Goal: Transaction & Acquisition: Obtain resource

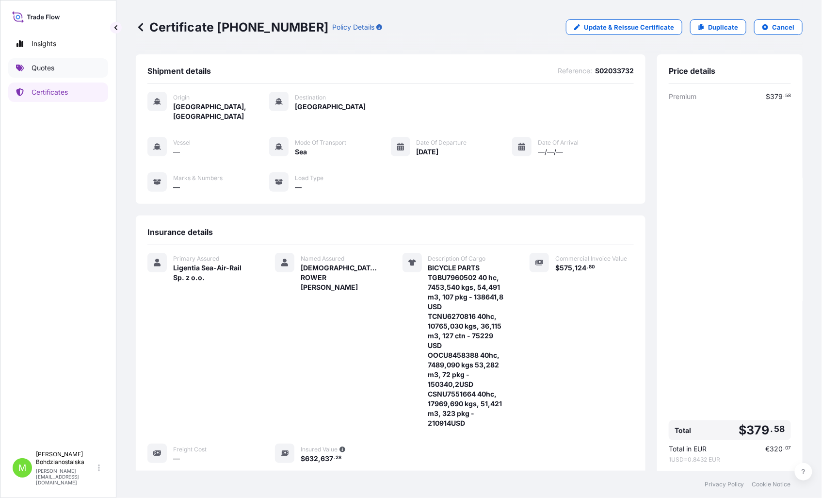
click at [42, 63] on p "Quotes" at bounding box center [43, 68] width 23 height 10
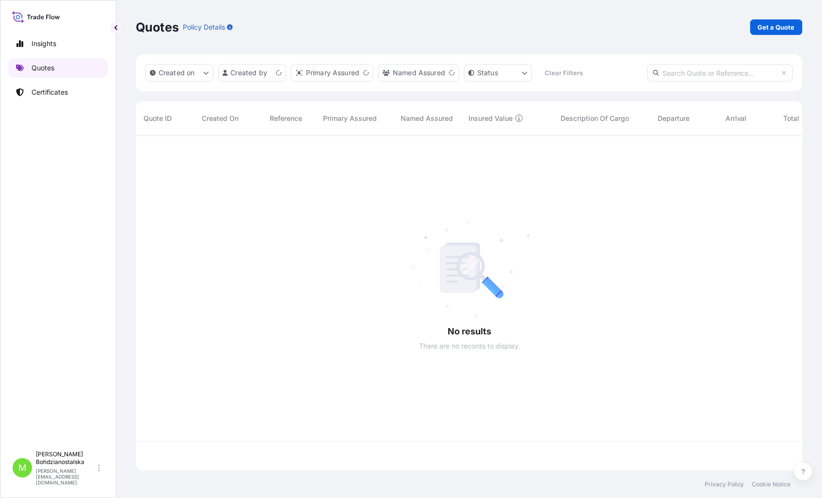
scroll to position [332, 659]
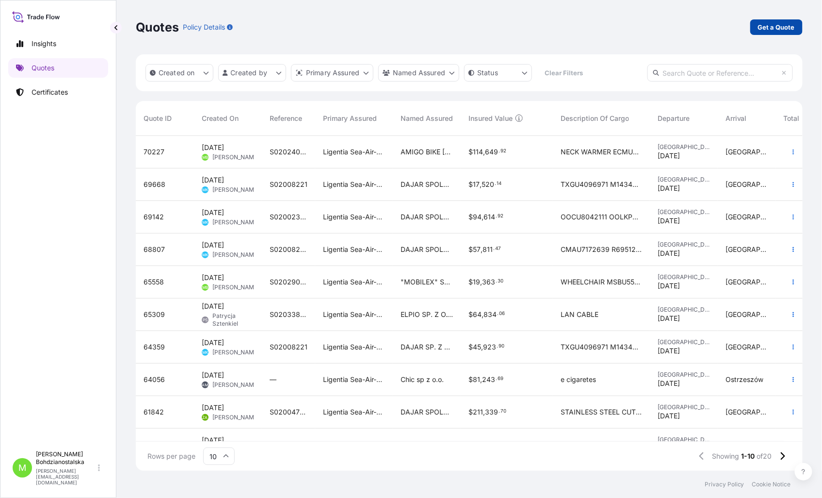
click at [773, 26] on p "Get a Quote" at bounding box center [776, 27] width 37 height 10
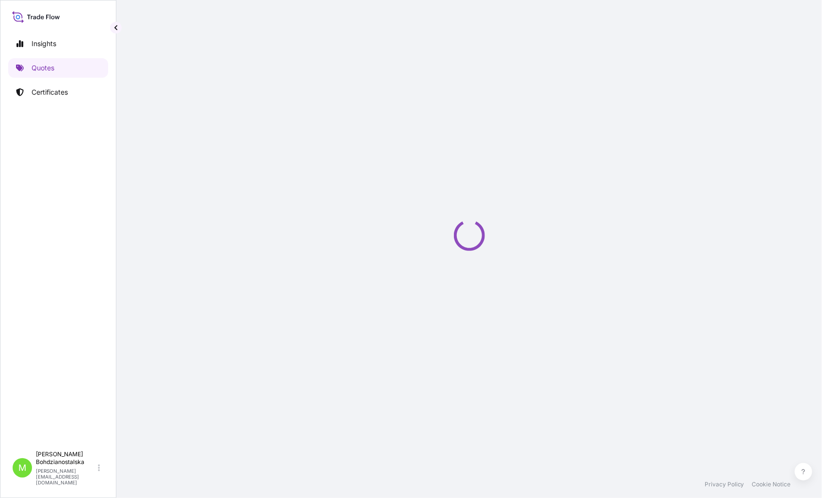
select select "Sea"
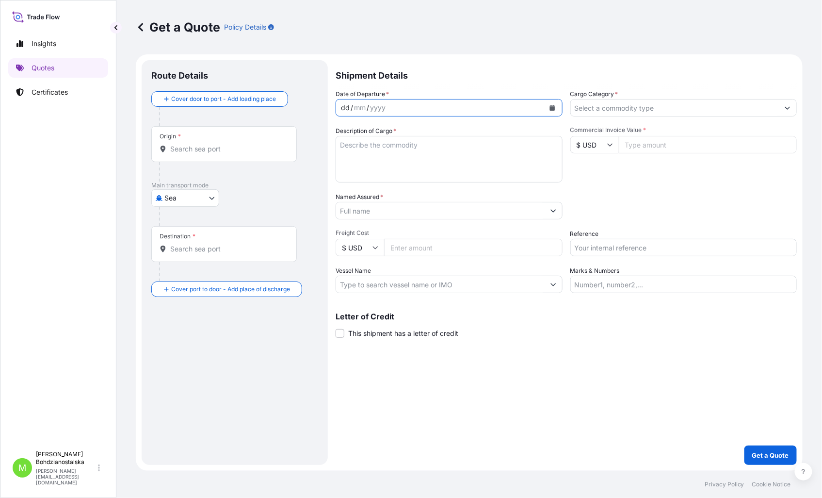
click at [345, 110] on div "dd" at bounding box center [345, 108] width 11 height 12
click at [642, 109] on input "Cargo Category *" at bounding box center [675, 107] width 209 height 17
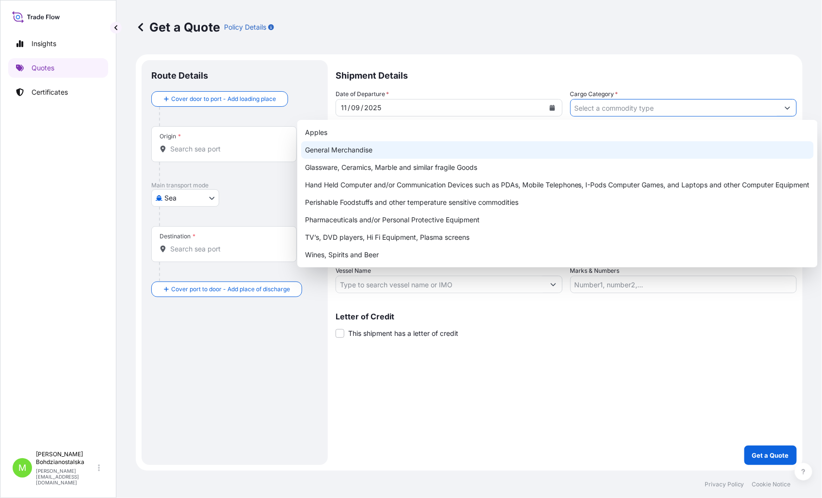
click at [362, 150] on div "General Merchandise" at bounding box center [557, 149] width 513 height 17
type input "General Merchandise"
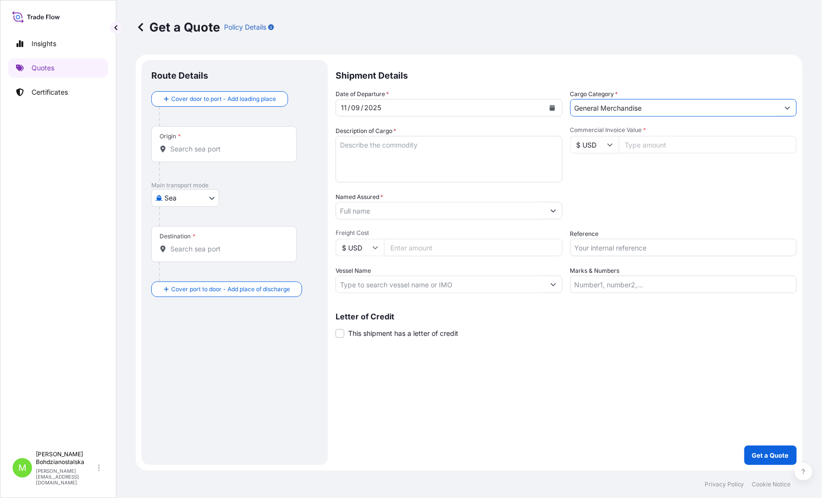
click at [187, 147] on input "Origin *" at bounding box center [227, 149] width 114 height 10
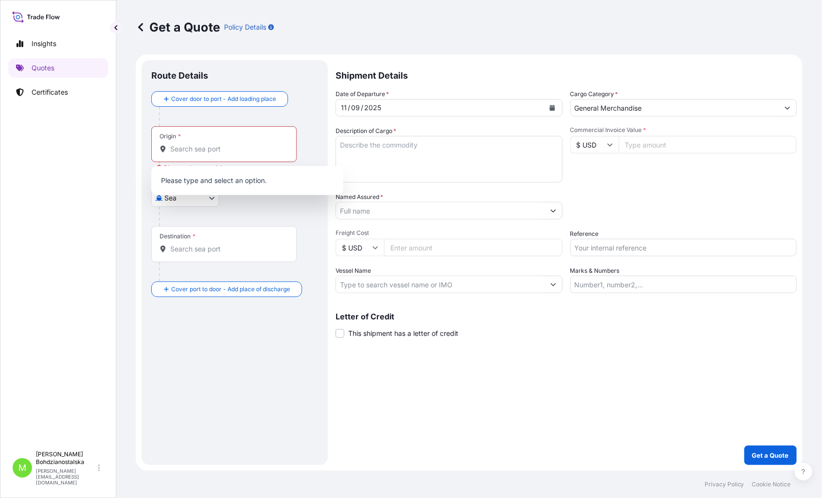
click at [181, 212] on div at bounding box center [238, 216] width 159 height 19
click at [205, 197] on body "0 options available. Insights Quotes Certificates M Monika Bohdzianostalska mon…" at bounding box center [411, 249] width 822 height 498
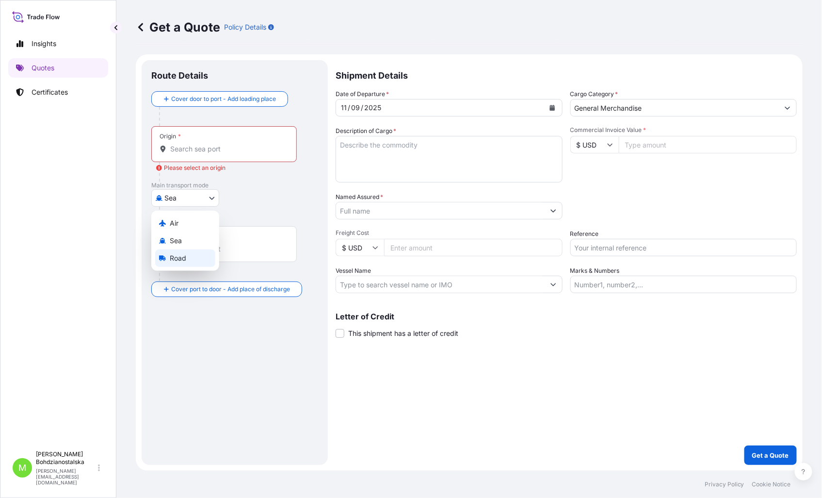
click at [192, 255] on div "Road" at bounding box center [185, 257] width 60 height 17
select select "Road"
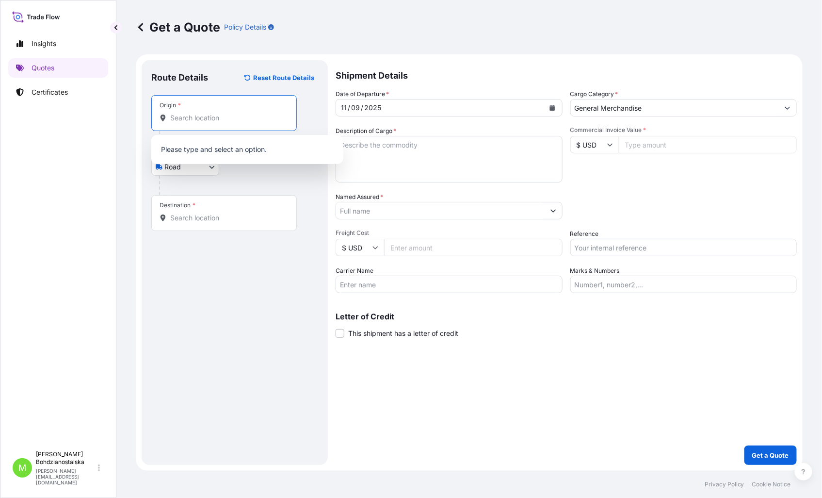
click at [175, 119] on input "Origin *" at bounding box center [227, 118] width 114 height 10
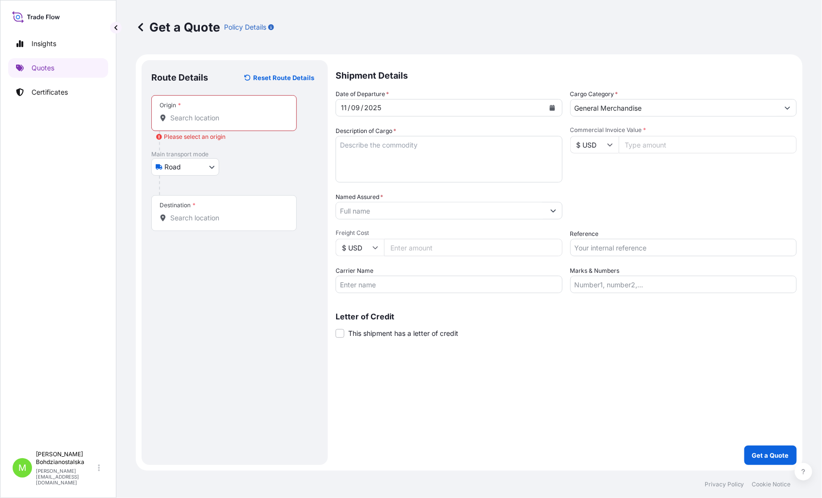
click at [192, 123] on div "Origin *" at bounding box center [224, 113] width 146 height 36
click at [192, 123] on input "Origin * Please select an origin" at bounding box center [227, 118] width 114 height 10
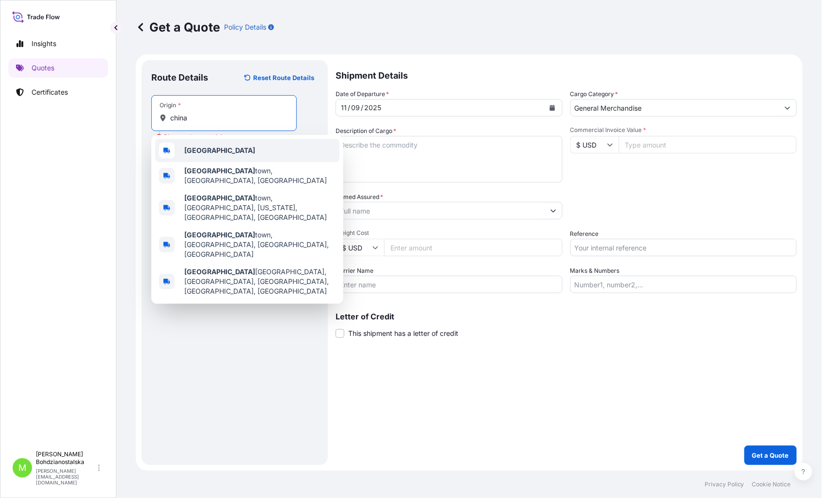
click at [212, 149] on div "[GEOGRAPHIC_DATA]" at bounding box center [247, 150] width 184 height 23
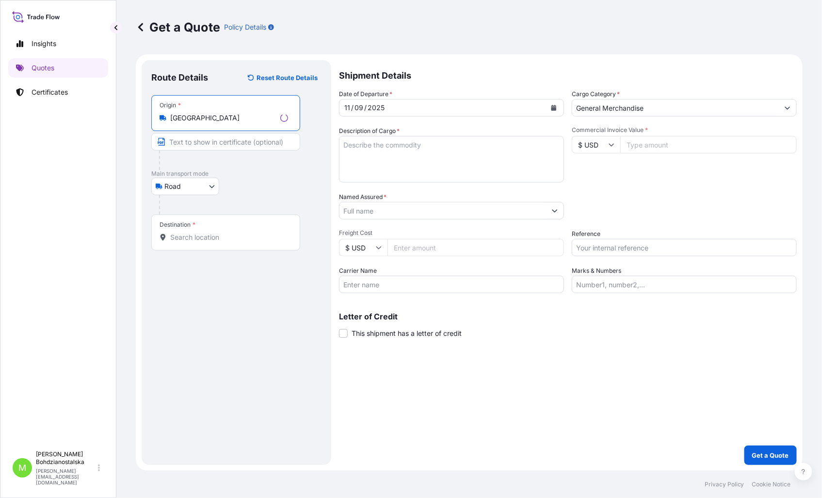
type input "[GEOGRAPHIC_DATA]"
click at [183, 235] on input "Destination *" at bounding box center [229, 237] width 118 height 10
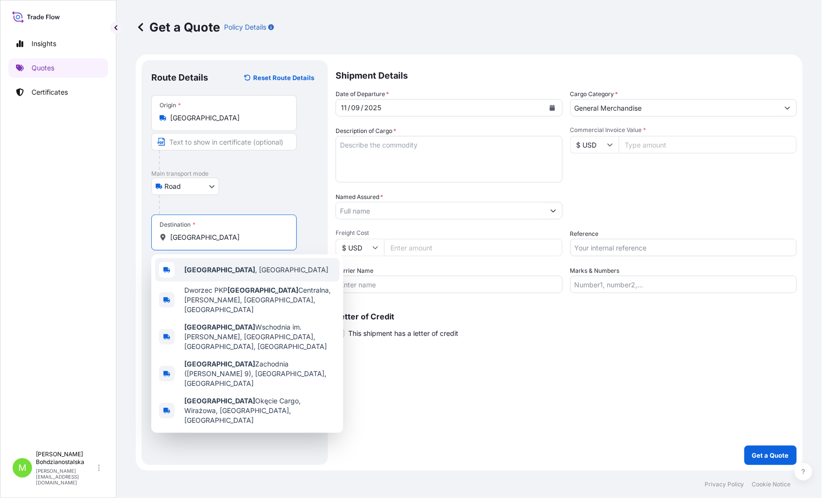
click at [218, 274] on span "Warszawa , Poland" at bounding box center [256, 270] width 144 height 10
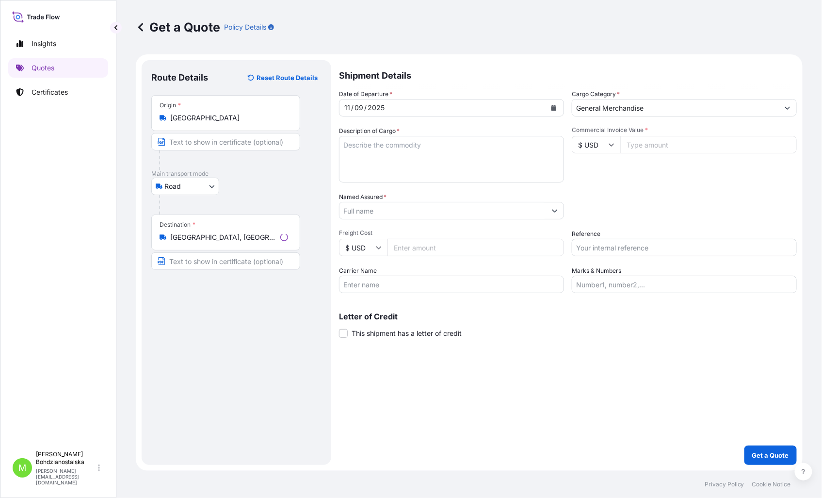
click at [212, 433] on div "Route Details Reset Route Details Place of loading Road / Inland Road / Inland …" at bounding box center [236, 262] width 170 height 385
click at [209, 240] on input "Warszawa, Poland" at bounding box center [227, 237] width 114 height 10
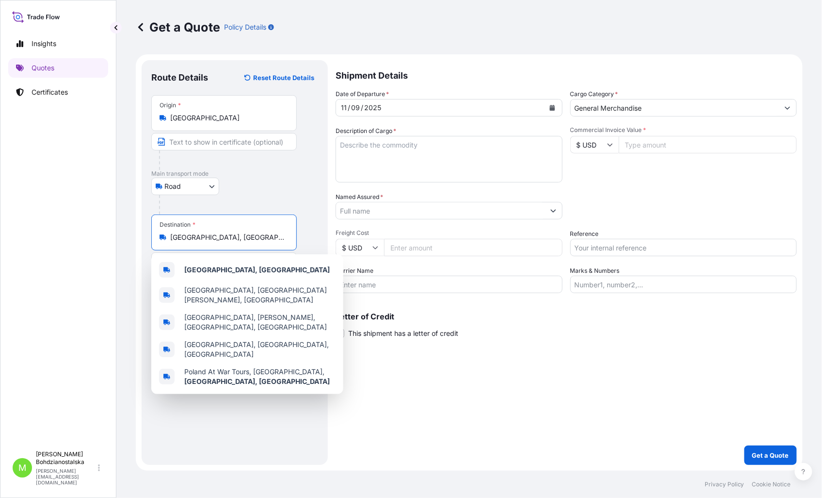
drag, startPoint x: 248, startPoint y: 239, endPoint x: 186, endPoint y: 228, distance: 63.0
click at [186, 228] on div "Destination * Warszawa, Poland" at bounding box center [224, 232] width 146 height 36
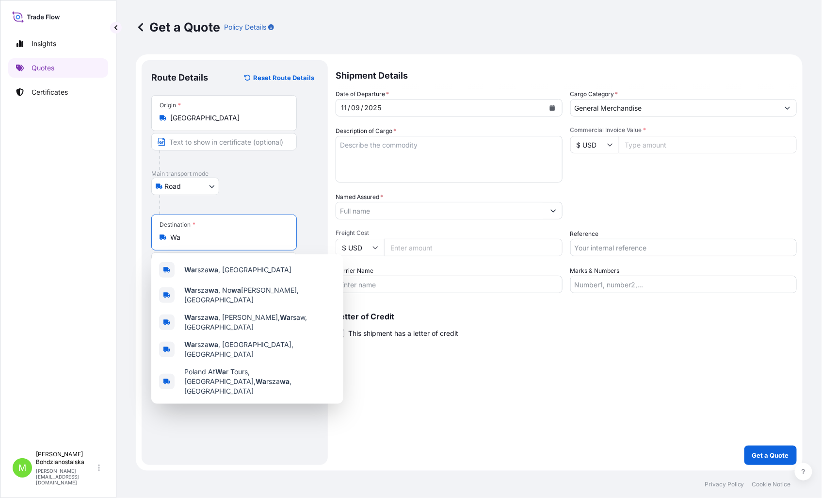
type input "W"
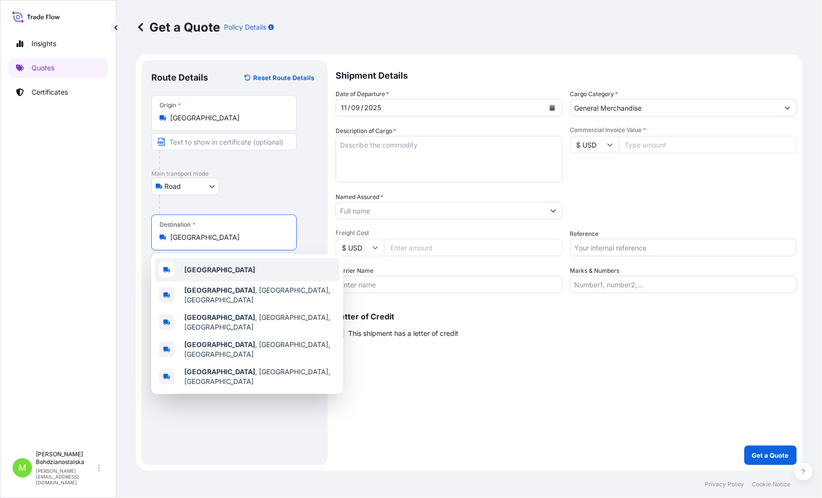
click at [200, 269] on b "[GEOGRAPHIC_DATA]" at bounding box center [219, 269] width 71 height 8
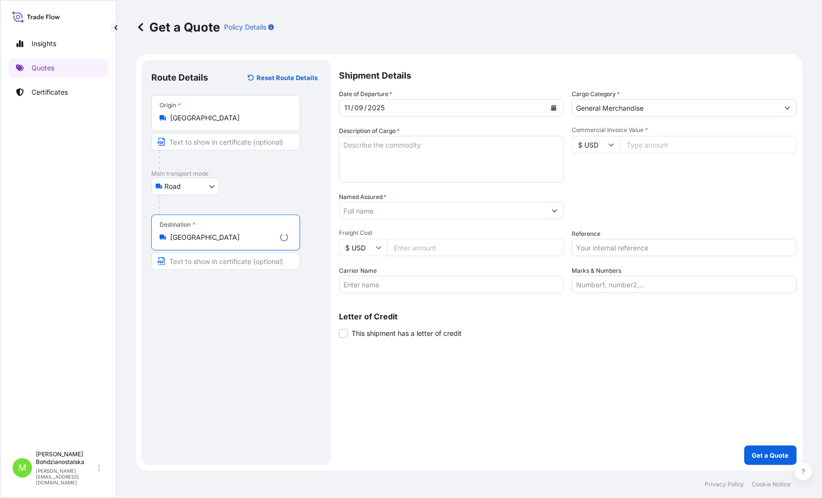
type input "[GEOGRAPHIC_DATA]"
click at [395, 146] on textarea "Description of Cargo *" at bounding box center [451, 159] width 225 height 47
click at [365, 147] on textarea "Description of Cargo *" at bounding box center [449, 159] width 227 height 47
paste textarea "CASTING"
paste textarea "SMLCD25090688 2 CASE(S) CASTING 1822.17 KG 1.72 M3"
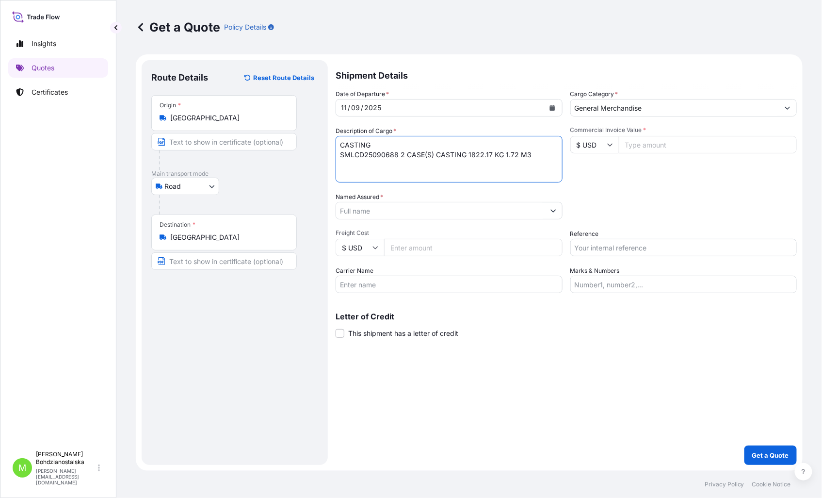
type textarea "CASTING SMLCD25090688 2 CASE(S) CASTING 1822.17 KG 1.72 M3"
click at [637, 144] on input "Commercial Invoice Value *" at bounding box center [708, 144] width 179 height 17
paste input "4708.49"
type input "4708.49"
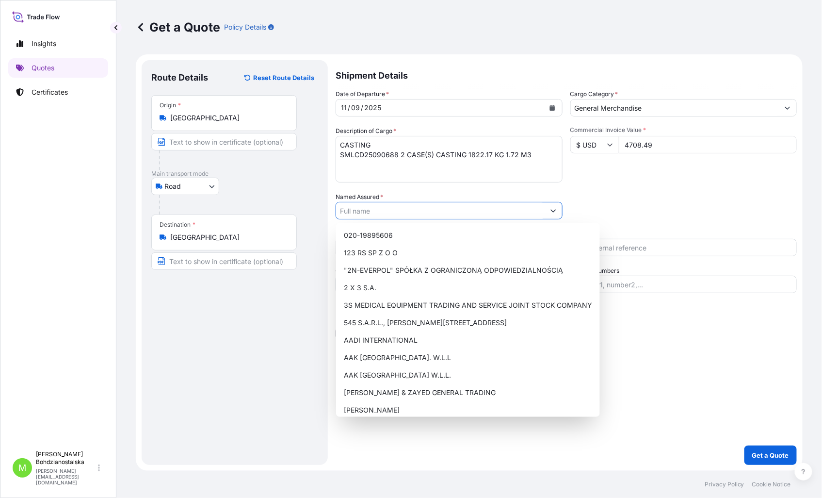
click at [386, 210] on input "Named Assured *" at bounding box center [440, 210] width 209 height 17
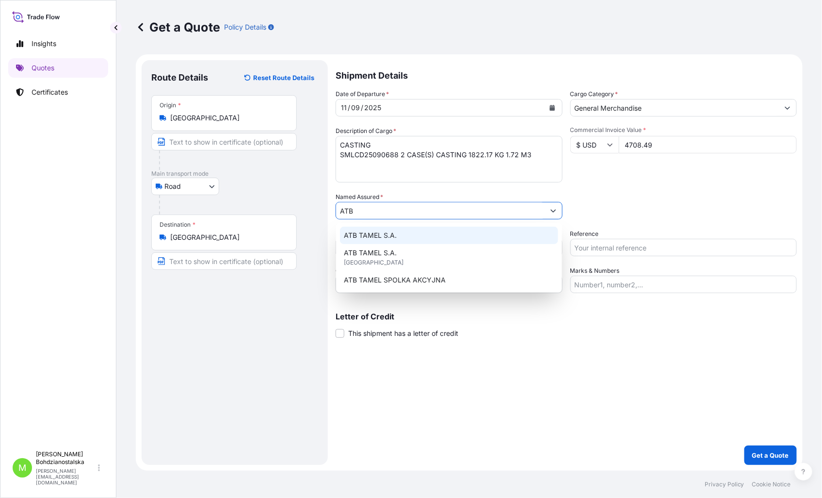
click at [384, 230] on div "ATB TAMEL S.A." at bounding box center [449, 235] width 218 height 17
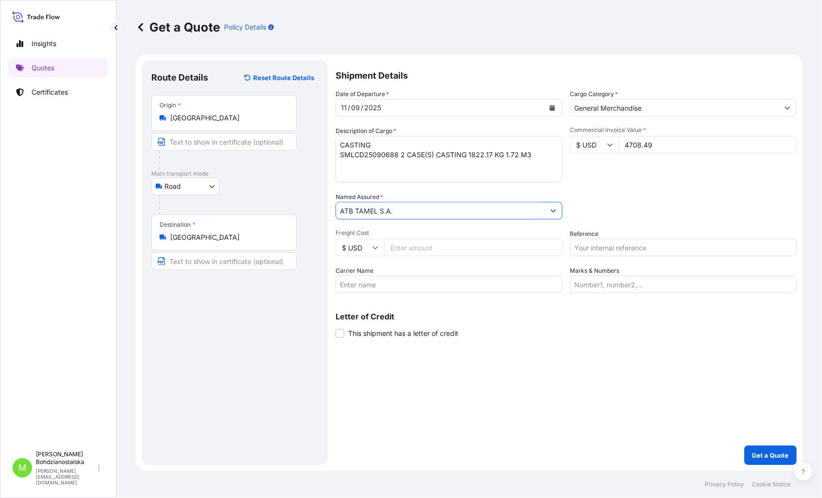
type input "ATB TAMEL S.A."
click at [627, 253] on input "Reference" at bounding box center [684, 247] width 227 height 17
type input "S02042831"
click at [584, 376] on div "Shipment Details Date of Departure * 11 / 09 / 2025 Cargo Category * General Me…" at bounding box center [566, 262] width 461 height 405
click at [772, 457] on p "Get a Quote" at bounding box center [770, 455] width 37 height 10
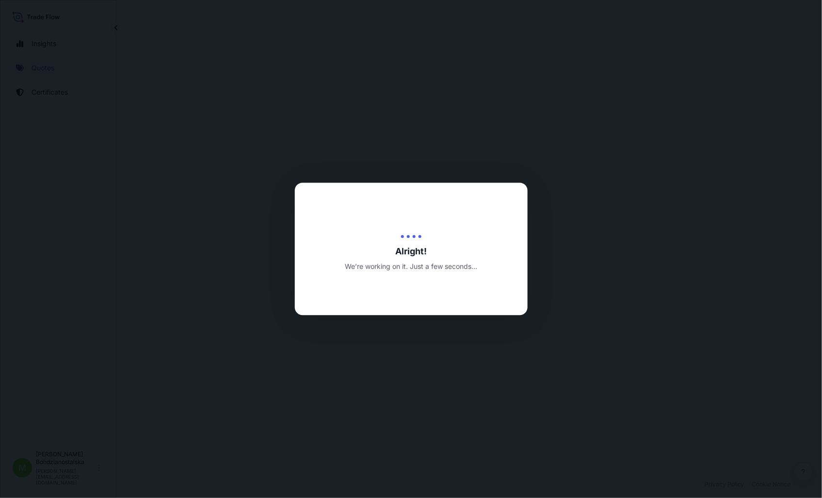
select select "Road"
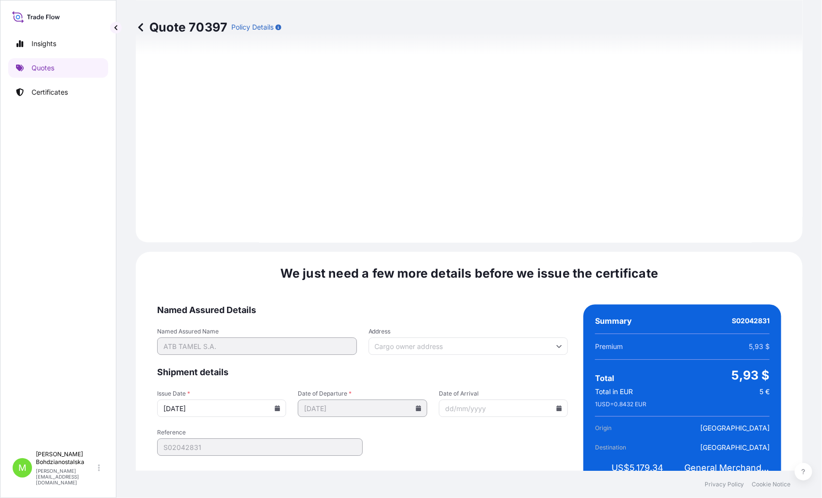
scroll to position [982, 0]
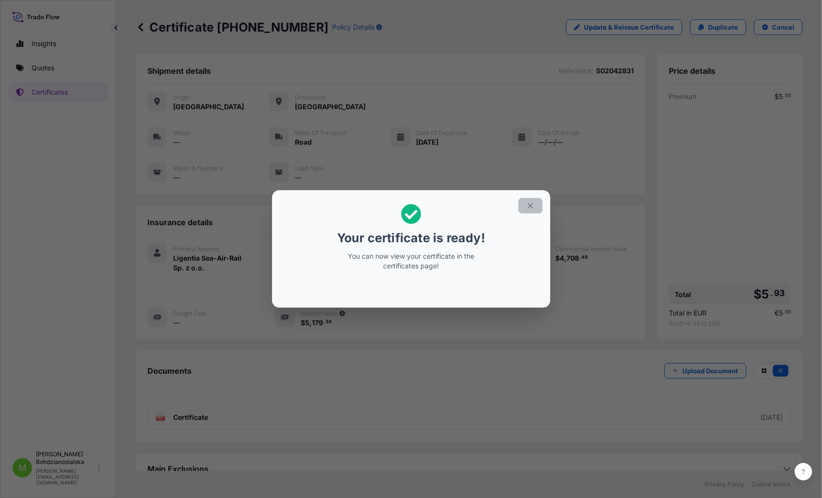
click at [536, 203] on button "button" at bounding box center [531, 206] width 24 height 16
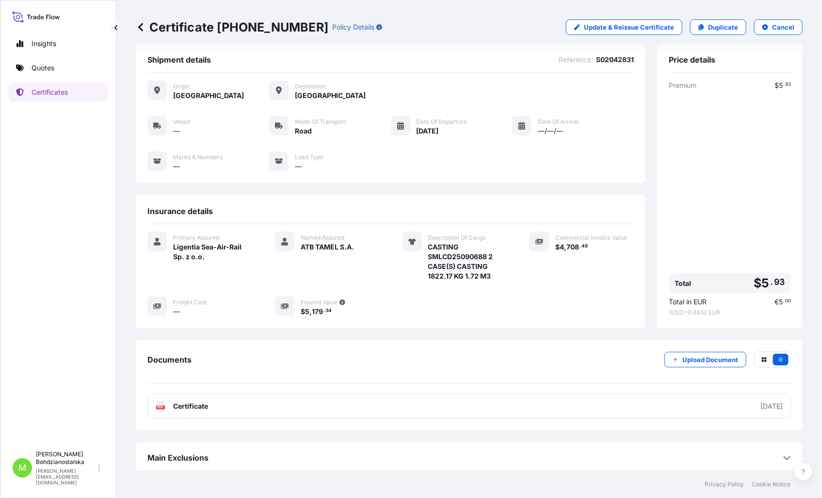
scroll to position [15, 0]
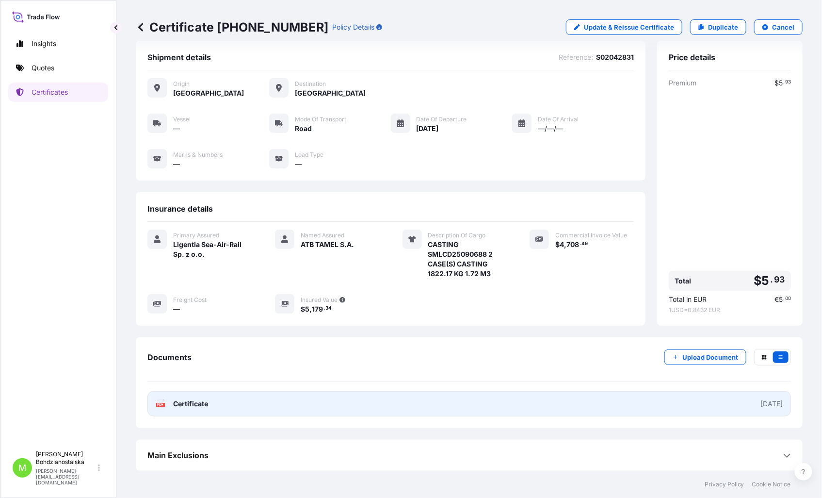
click at [253, 409] on link "PDF Certificate [DATE]" at bounding box center [469, 403] width 644 height 25
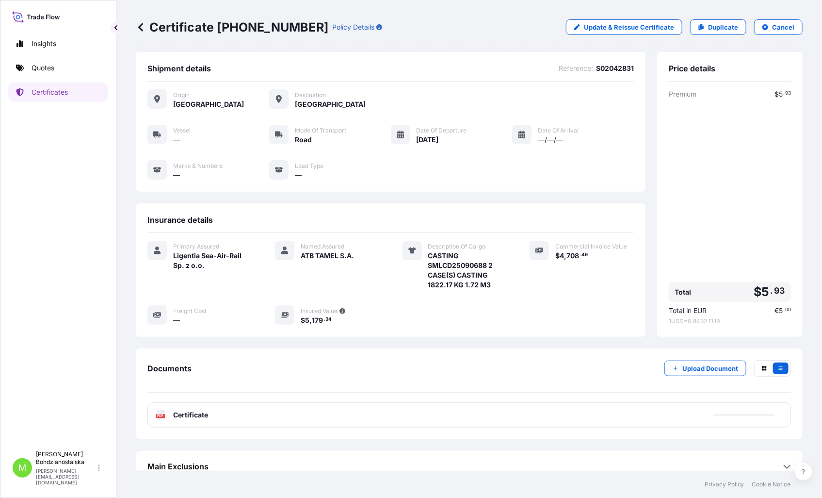
scroll to position [0, 0]
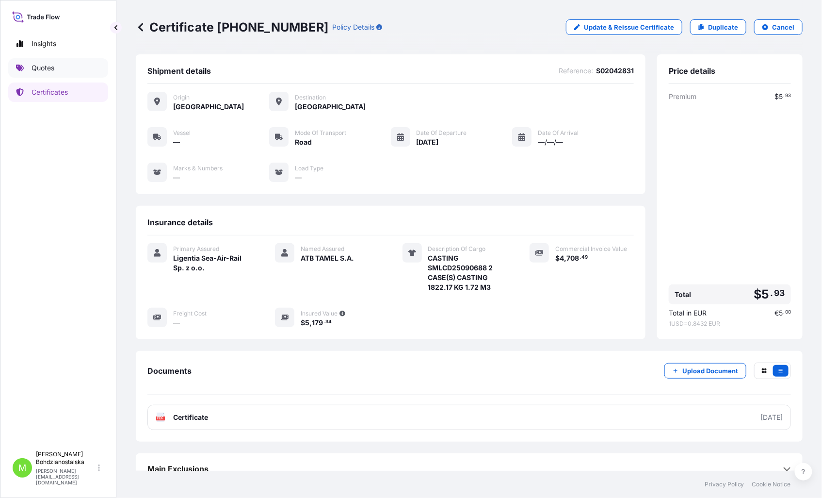
click at [45, 65] on p "Quotes" at bounding box center [43, 68] width 23 height 10
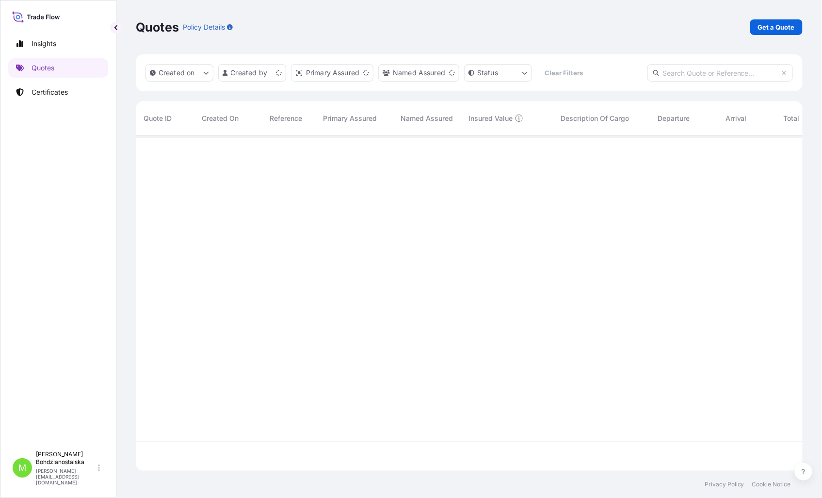
scroll to position [332, 659]
click at [769, 22] on p "Get a Quote" at bounding box center [776, 27] width 37 height 10
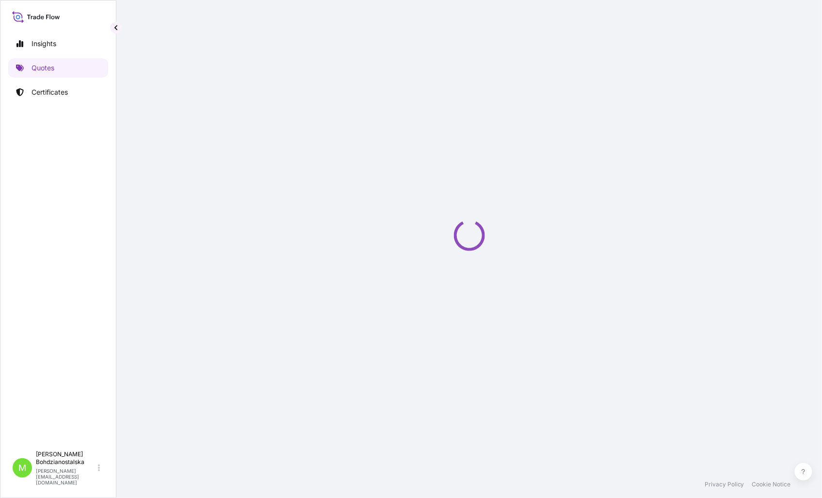
select select "Sea"
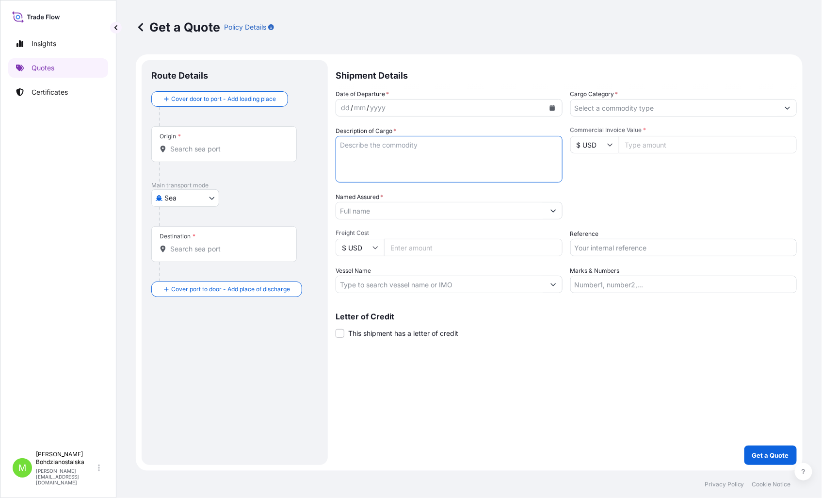
click at [345, 148] on textarea "Description of Cargo *" at bounding box center [449, 159] width 227 height 47
paste textarea "MNBU4501299 ML-CN1965147 40RE 15212.40 KG 58.00 M3 1811 CTN"
click at [345, 147] on textarea "MNBU4501299 ML-CN1965147 40RE 15212.40 KG 58.00 M3 1811 CTN" at bounding box center [449, 159] width 227 height 47
click at [339, 146] on textarea "MNBU4501299 ML-CN1965147 40RE 15212.40 KG 58.00 M3 1811 CTN" at bounding box center [449, 159] width 227 height 47
type textarea "MNBU4501299 ML-CN1965147 40RE 15212.40 KG 58.00 M3 1811 CTN"
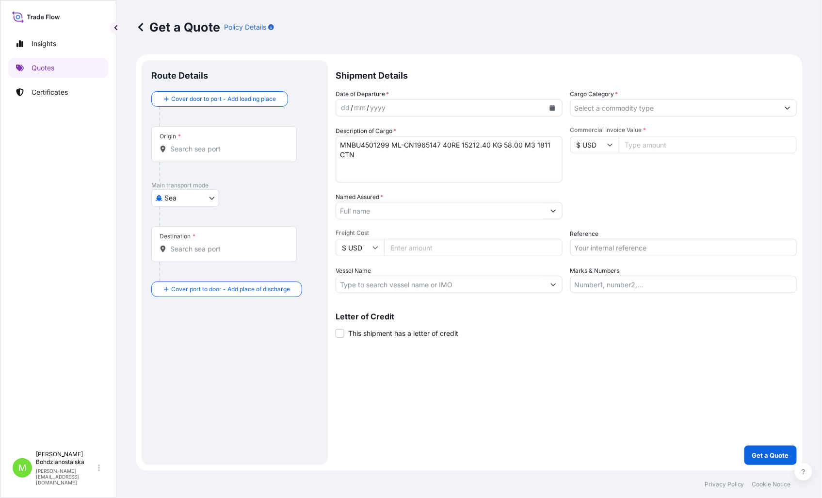
click at [671, 134] on div "Commercial Invoice Value * $ USD" at bounding box center [684, 154] width 227 height 56
click at [656, 142] on input "Commercial Invoice Value *" at bounding box center [708, 144] width 179 height 17
type input "1"
type input "40000"
click at [755, 211] on div "Packing Category Type to search a container mode Please select a primary mode o…" at bounding box center [684, 205] width 227 height 27
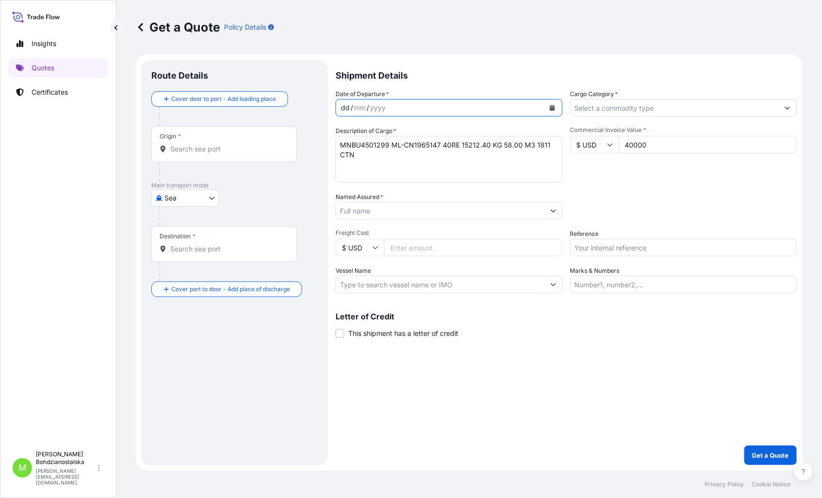
click at [338, 108] on div "dd / mm / yyyy" at bounding box center [440, 107] width 209 height 17
click at [178, 144] on input "Origin *" at bounding box center [227, 149] width 114 height 10
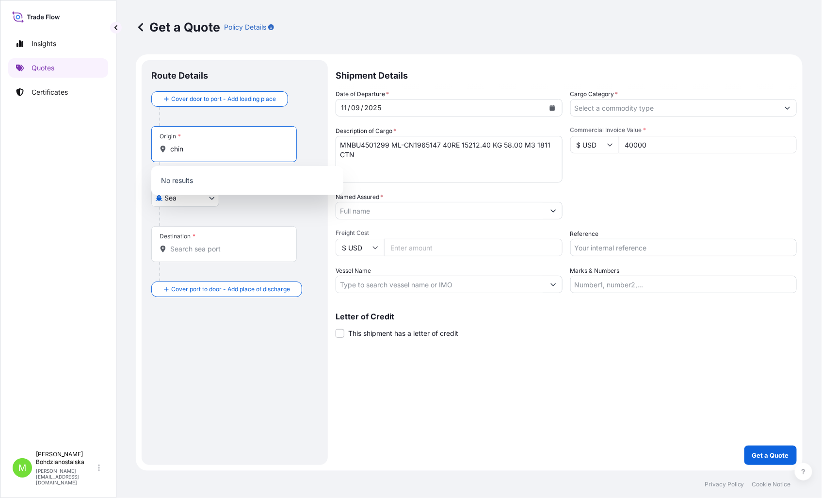
type input "chint"
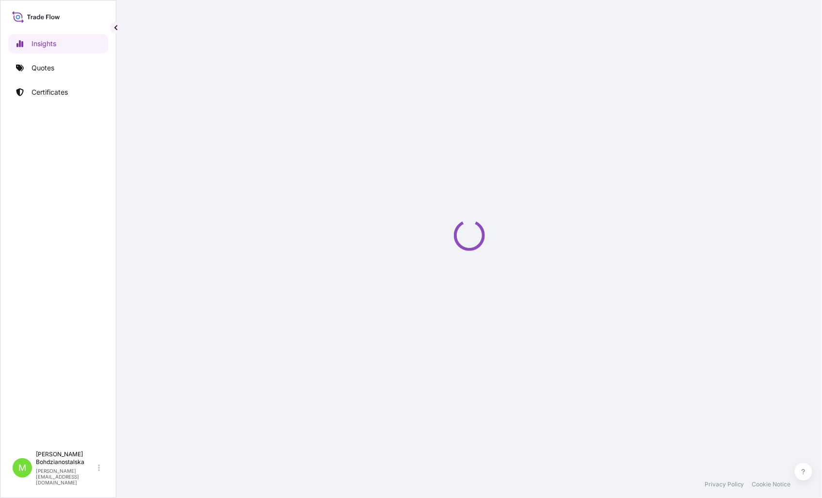
select select "2025"
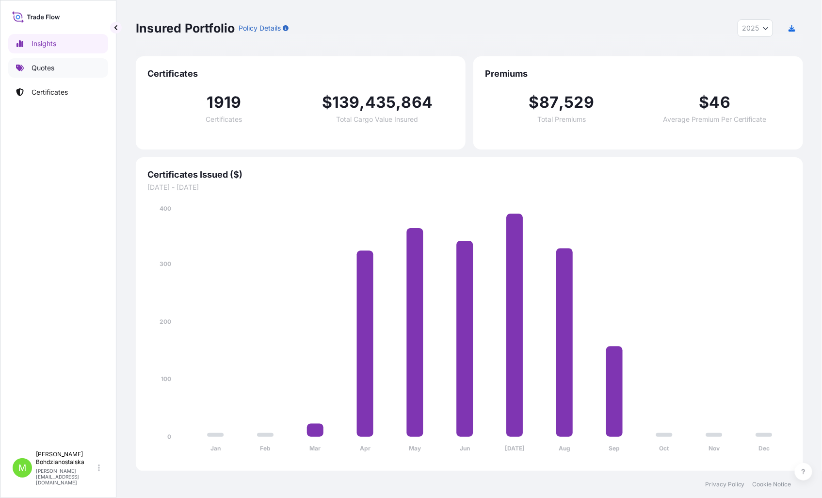
click at [42, 60] on link "Quotes" at bounding box center [58, 67] width 100 height 19
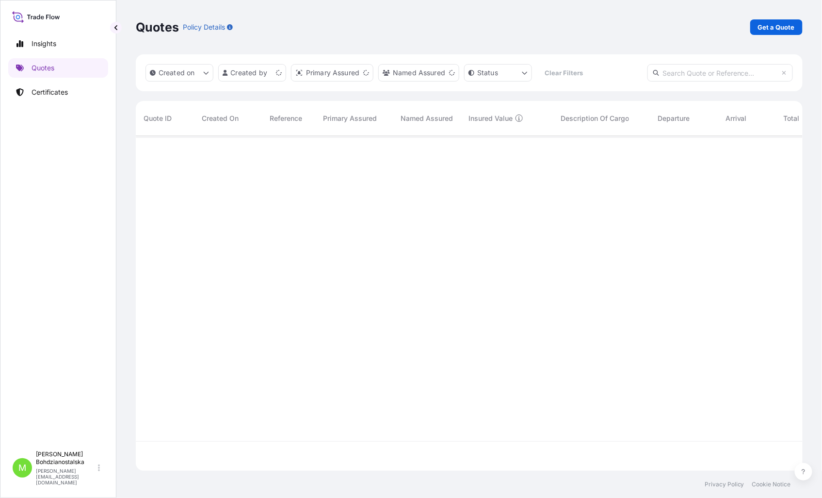
scroll to position [332, 659]
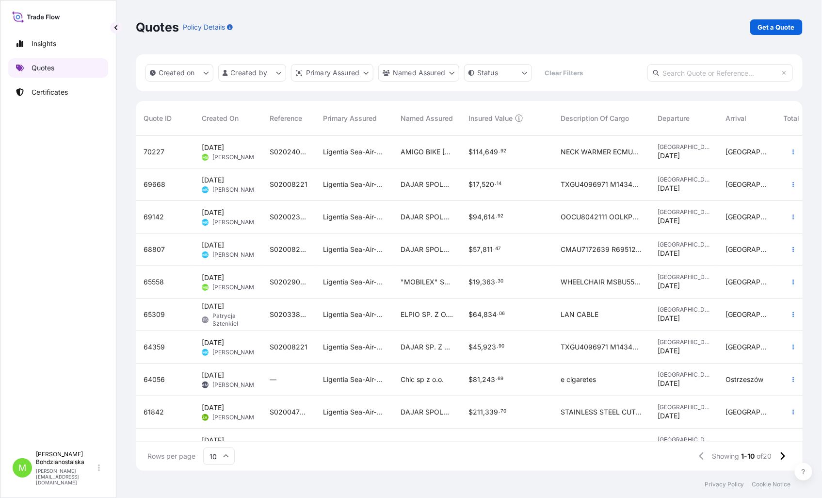
click at [48, 65] on p "Quotes" at bounding box center [43, 68] width 23 height 10
click at [779, 29] on p "Get a Quote" at bounding box center [776, 27] width 37 height 10
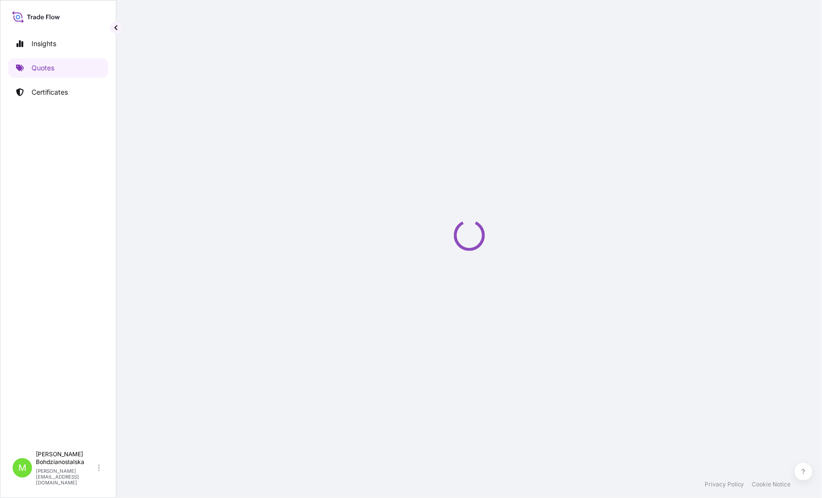
select select "Sea"
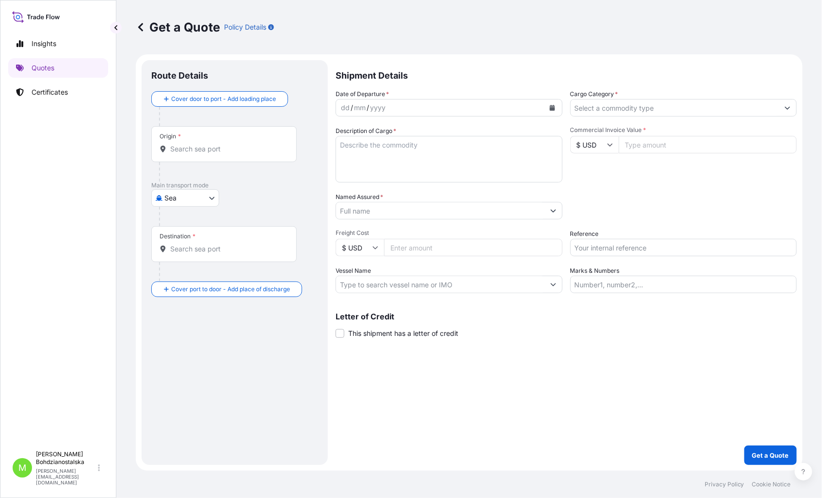
click at [193, 156] on div "Origin *" at bounding box center [224, 144] width 146 height 36
click at [193, 154] on input "Origin *" at bounding box center [227, 149] width 114 height 10
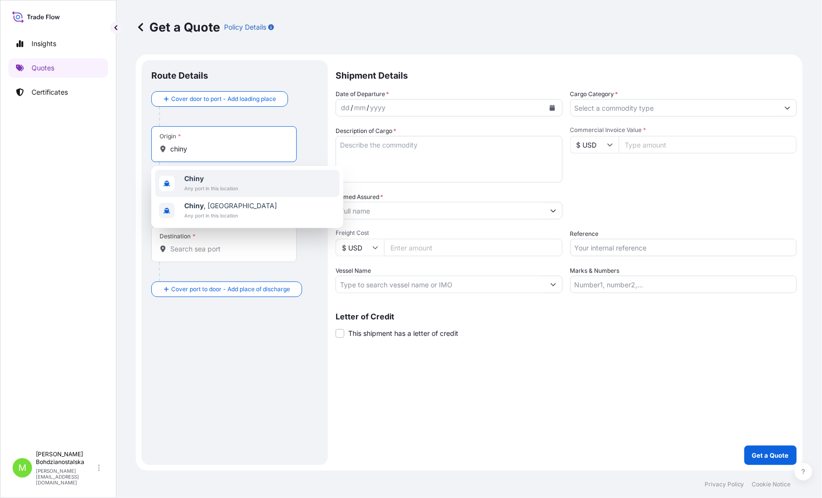
click at [208, 176] on span "Chiny" at bounding box center [211, 179] width 54 height 10
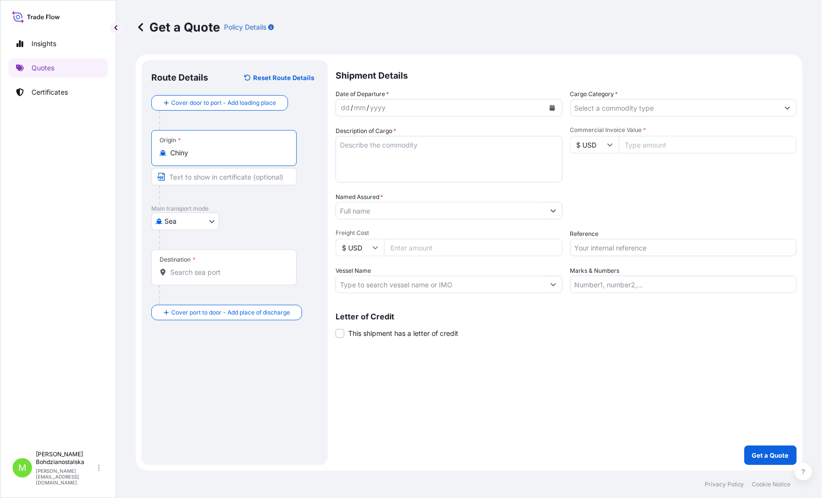
type input "Chiny"
click at [191, 273] on input "Destination *" at bounding box center [227, 272] width 114 height 10
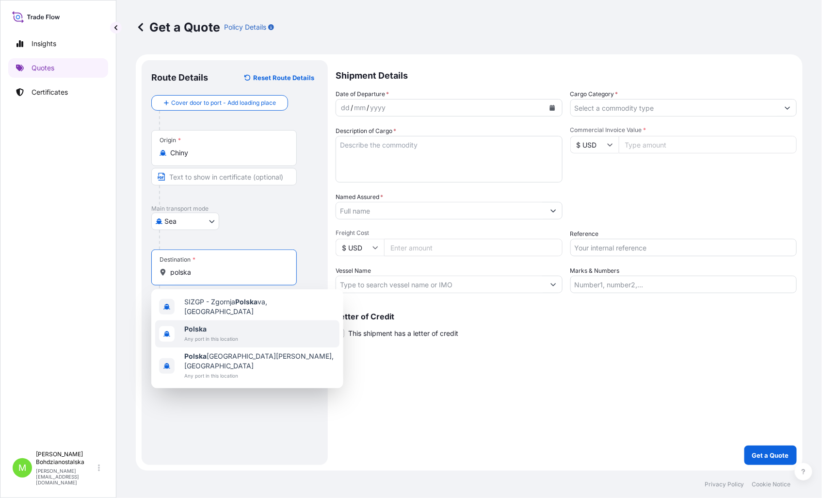
click at [219, 325] on span "Polska" at bounding box center [211, 329] width 54 height 10
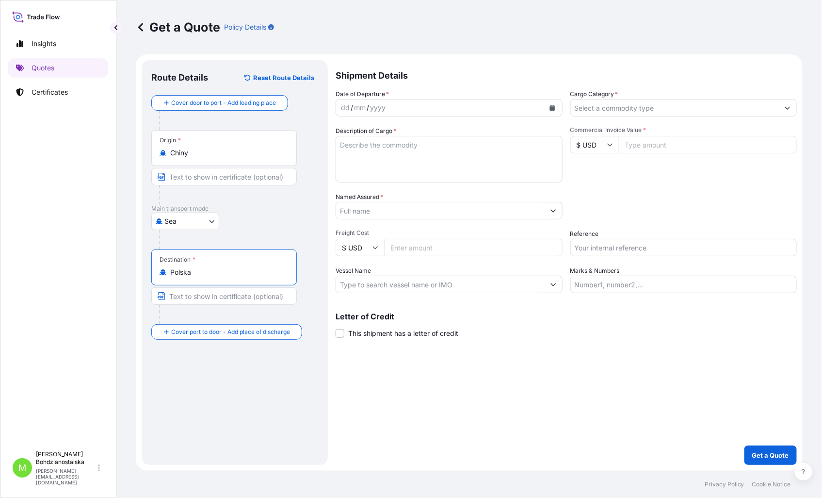
type input "Polska"
click at [346, 110] on div "dd" at bounding box center [345, 108] width 11 height 12
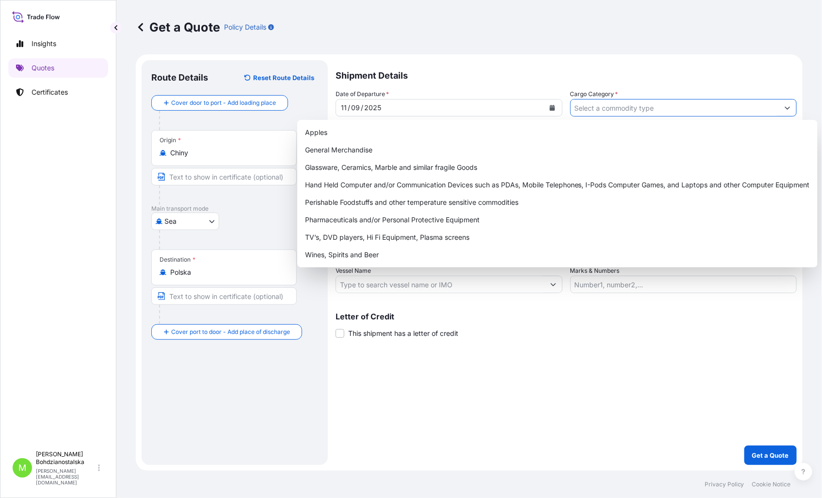
click at [627, 109] on input "Cargo Category *" at bounding box center [675, 107] width 209 height 17
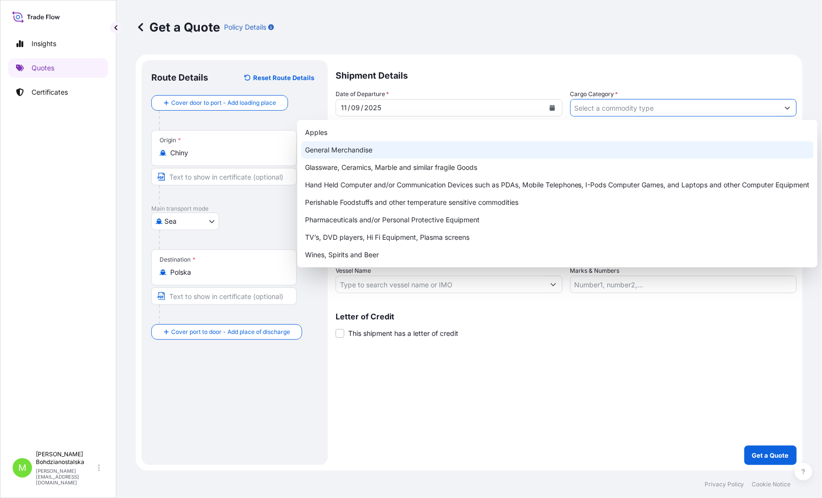
click at [355, 151] on div "General Merchandise" at bounding box center [557, 149] width 513 height 17
type input "General Merchandise"
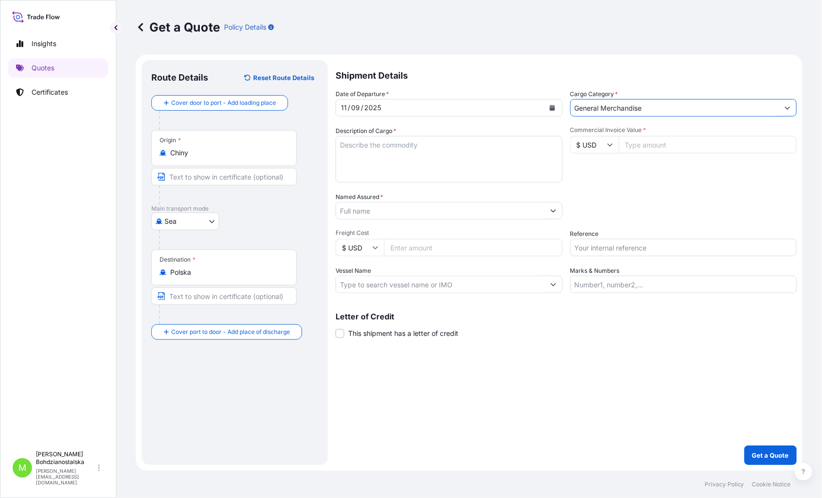
click at [386, 159] on textarea "Description of Cargo *" at bounding box center [449, 159] width 227 height 47
paste textarea "MNBU4501299 ML-CN1965147 40RE 15212.40 KG 58.00 M3 1811 CTN"
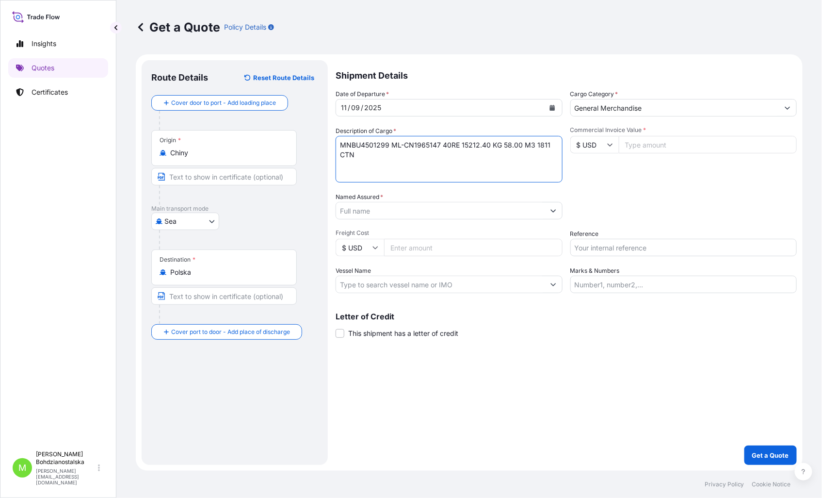
click at [338, 148] on textarea "MNBU4501299 ML-CN1965147 40RE 15212.40 KG 58.00 M3 1811 CTN" at bounding box center [449, 159] width 227 height 47
click at [338, 141] on textarea "MNBU4501299 ML-CN1965147 40RE 15212.40 KG 58.00 M3 1811 CTN" at bounding box center [449, 159] width 227 height 47
paste textarea "3D JUICY GUMMY STRAWBERRY"
type textarea "3D JUICY GUMMY STRAWBERRY MNBU4501299 ML-CN1965147 40RE 15212.40 KG 58.00 M3 18…"
click at [631, 143] on input "Commercial Invoice Value *" at bounding box center [708, 144] width 179 height 17
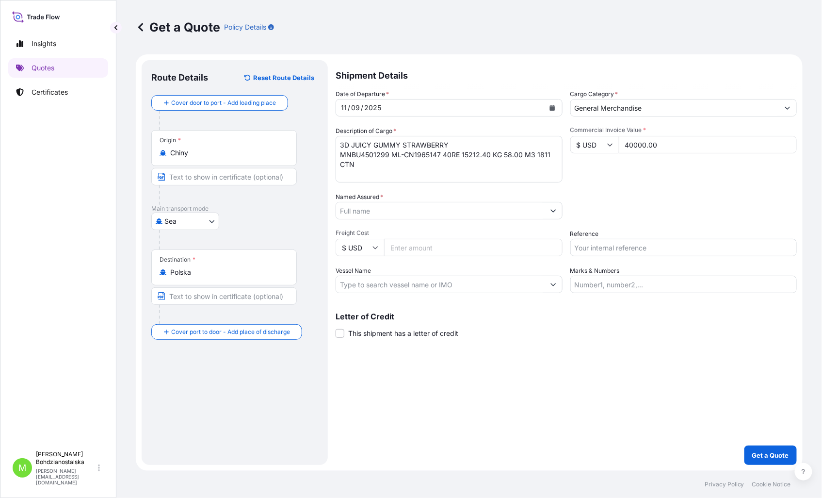
type input "40000.00"
click at [389, 209] on input "Named Assured *" at bounding box center [440, 210] width 209 height 17
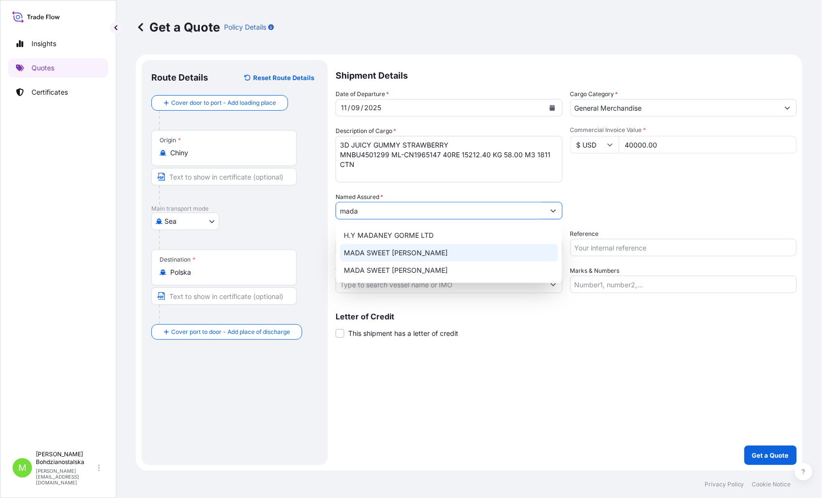
click at [420, 256] on span "MADA SWEET [PERSON_NAME]" at bounding box center [396, 253] width 104 height 10
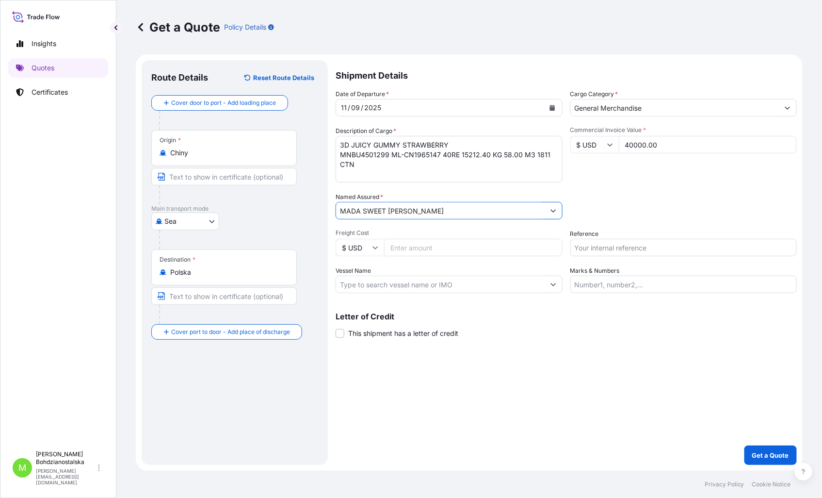
type input "MADA SWEET [PERSON_NAME]"
click at [617, 251] on input "Reference" at bounding box center [684, 247] width 227 height 17
type input "S02034904"
click at [466, 424] on div "Shipment Details Date of Departure * [DATE] Cargo Category * General Merchandis…" at bounding box center [566, 262] width 461 height 405
click at [758, 452] on p "Get a Quote" at bounding box center [770, 455] width 37 height 10
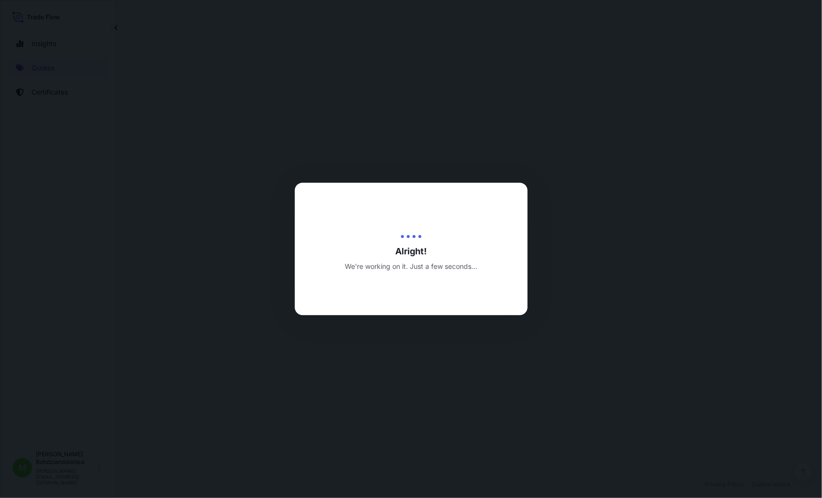
select select "Sea"
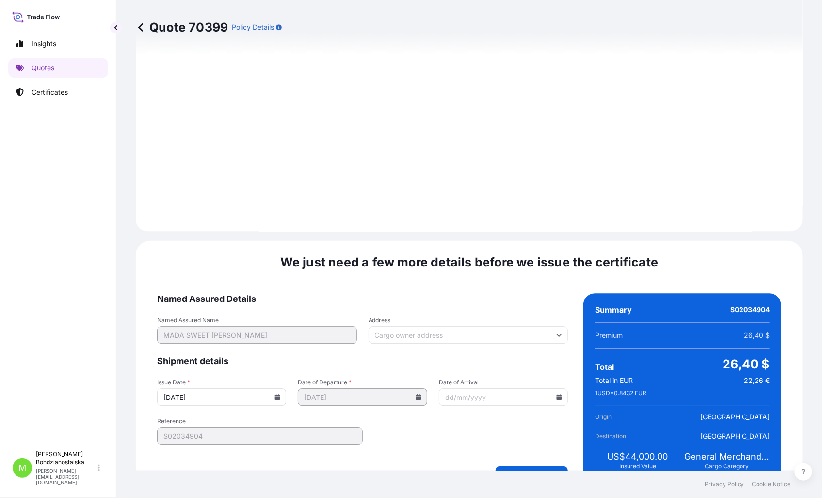
scroll to position [982, 0]
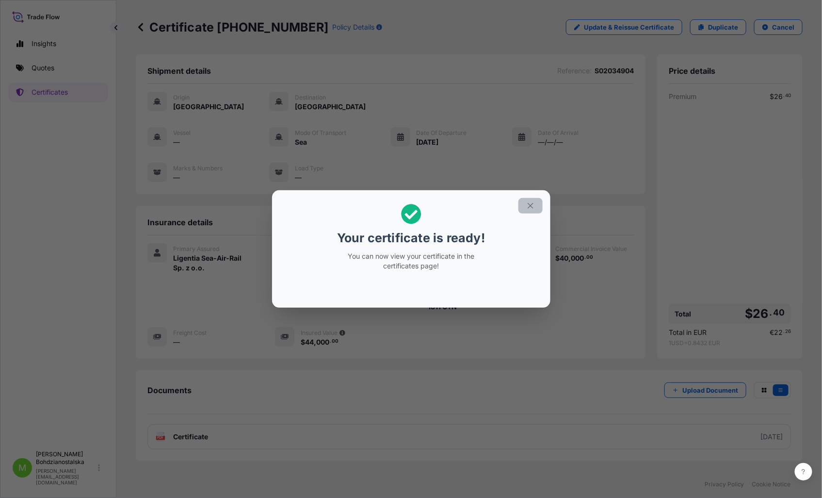
click at [527, 205] on icon "button" at bounding box center [530, 205] width 9 height 9
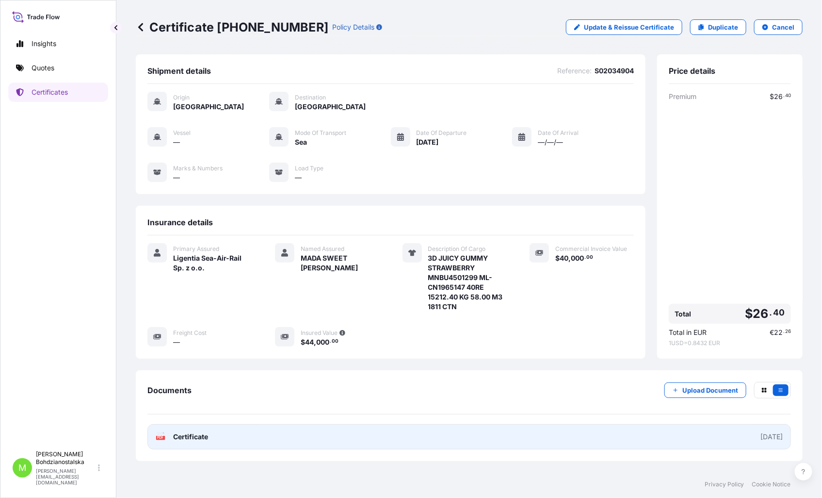
click at [262, 439] on link "PDF Certificate [DATE]" at bounding box center [469, 436] width 644 height 25
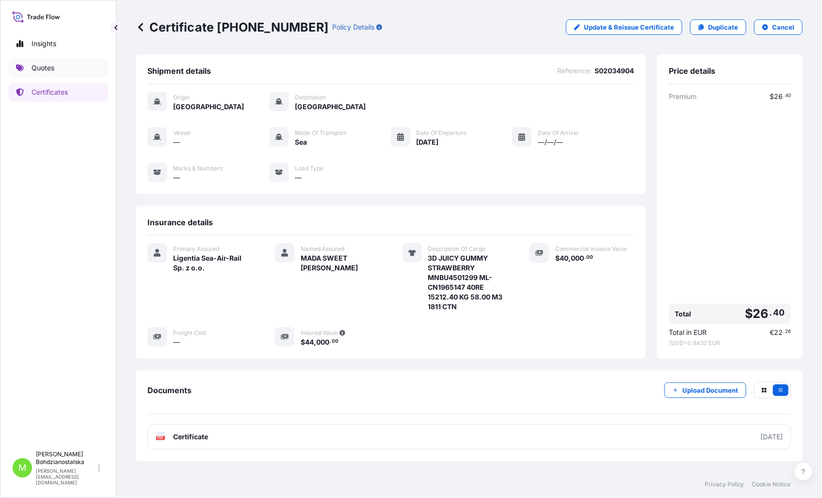
click at [50, 66] on p "Quotes" at bounding box center [43, 68] width 23 height 10
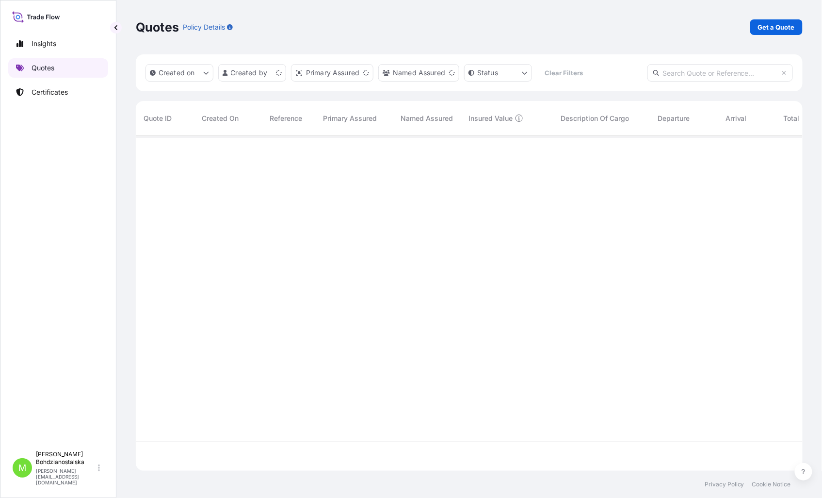
scroll to position [332, 659]
click at [770, 24] on p "Get a Quote" at bounding box center [776, 27] width 37 height 10
select select "Sea"
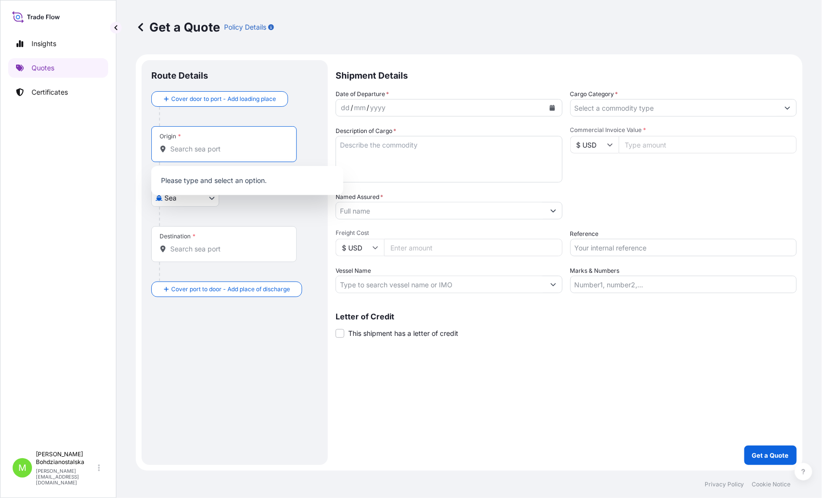
click at [219, 148] on input "Origin *" at bounding box center [227, 149] width 114 height 10
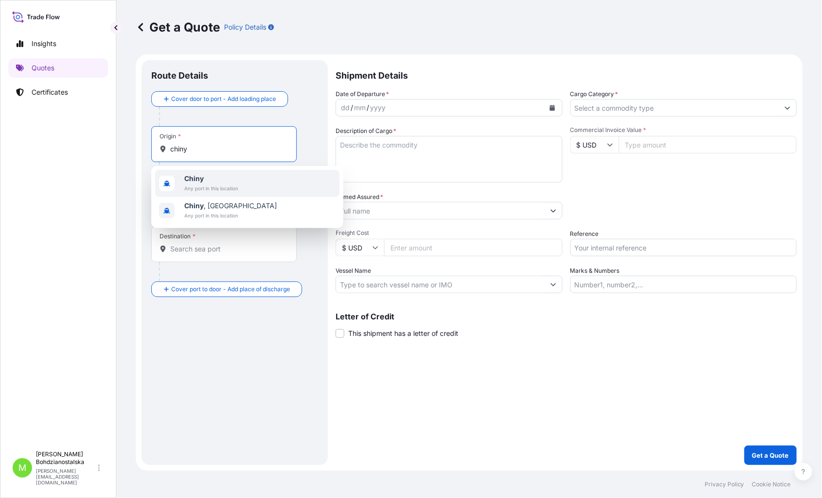
click at [210, 183] on span "Any port in this location" at bounding box center [211, 188] width 54 height 10
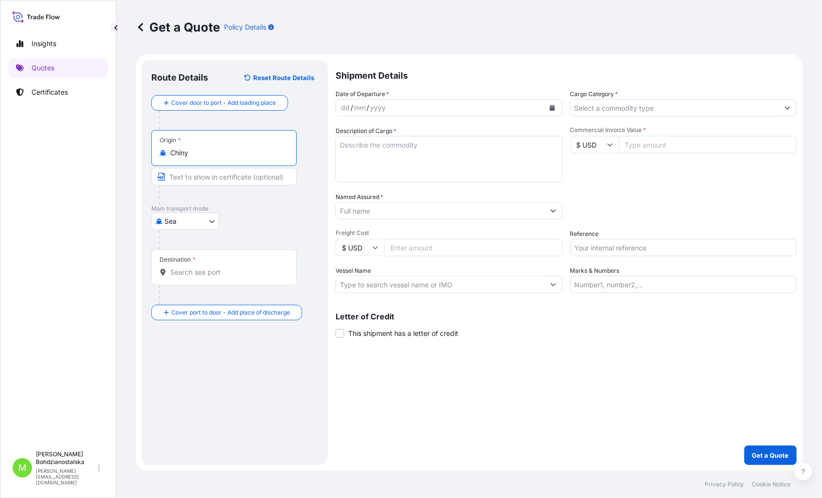
type input "Chiny"
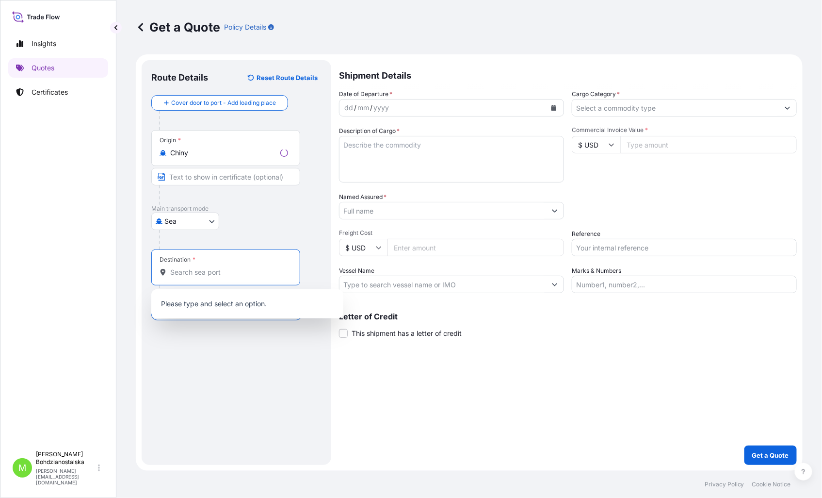
click at [199, 273] on input "Destination *" at bounding box center [229, 272] width 118 height 10
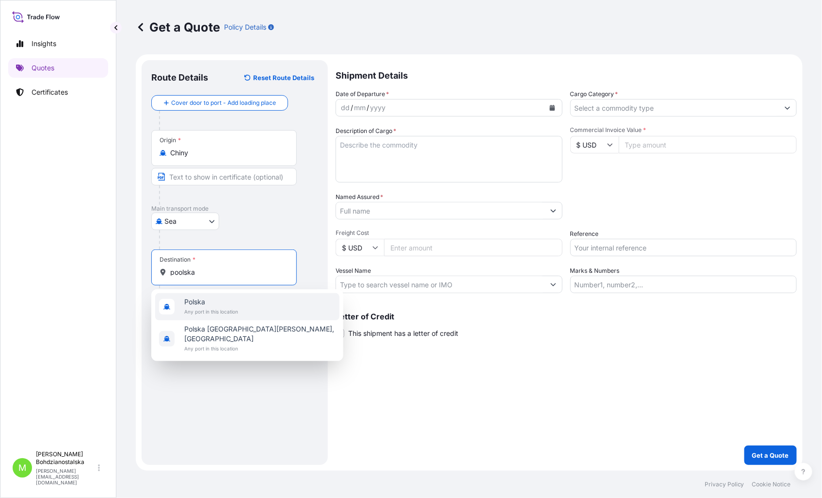
click at [230, 307] on span "Any port in this location" at bounding box center [211, 312] width 54 height 10
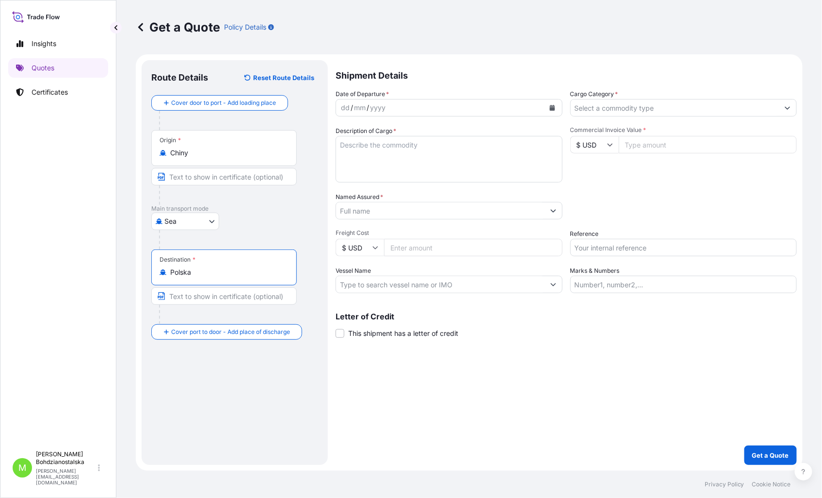
type input "Polska"
click at [337, 107] on div "dd / mm / yyyy" at bounding box center [440, 107] width 209 height 17
click at [594, 118] on div "Date of Departure * [DATE] Cargo Category * Description of Cargo * Commercial I…" at bounding box center [566, 191] width 461 height 204
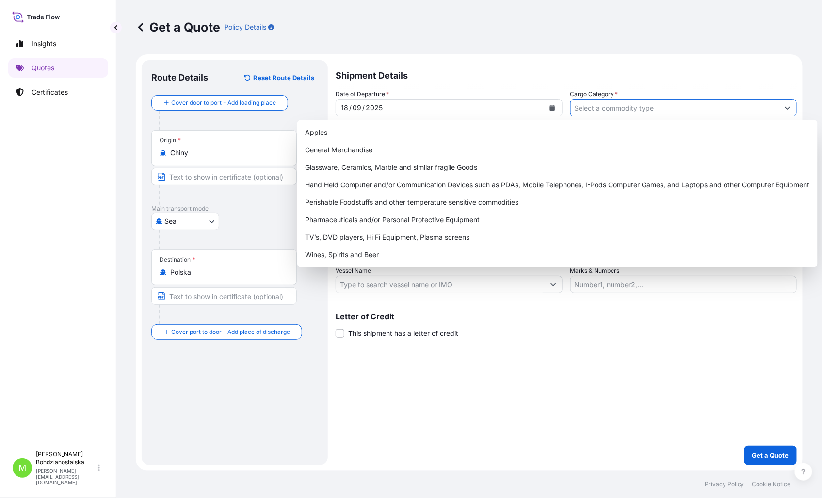
click at [596, 112] on input "Cargo Category *" at bounding box center [675, 107] width 209 height 17
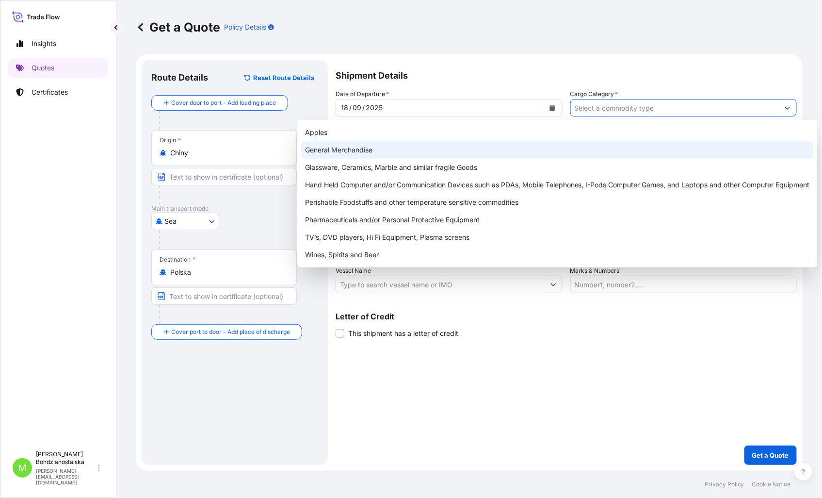
click at [429, 147] on div "General Merchandise" at bounding box center [557, 149] width 513 height 17
type input "General Merchandise"
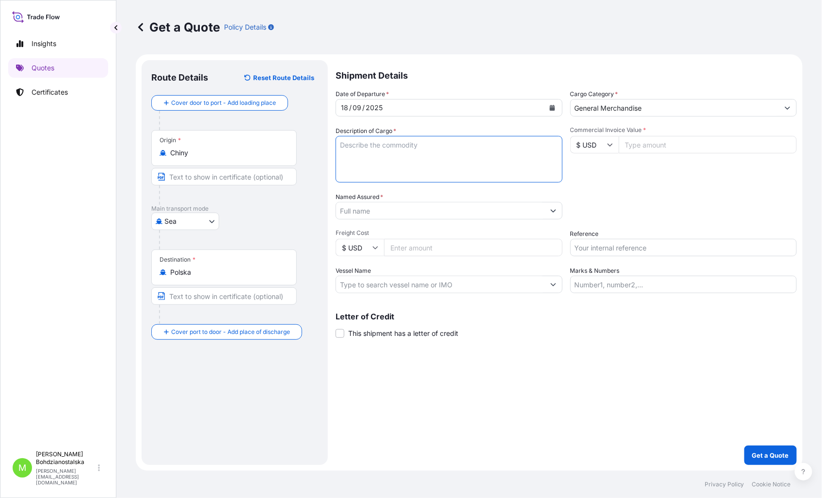
click at [404, 152] on textarea "Description of Cargo *" at bounding box center [449, 159] width 227 height 47
click at [375, 145] on textarea "Description of Cargo *" at bounding box center [449, 159] width 227 height 47
paste textarea "COAXIAL CABLE"
paste textarea "OERU4206982 OOLJVJ2408 40HC 5000.00 KG 9.24 M3 200 CT"
type textarea "COAXIAL CABLE OERU4206982 OOLJVJ2408 40HC 5000.00 KG 9.24 M3 200 CTN"
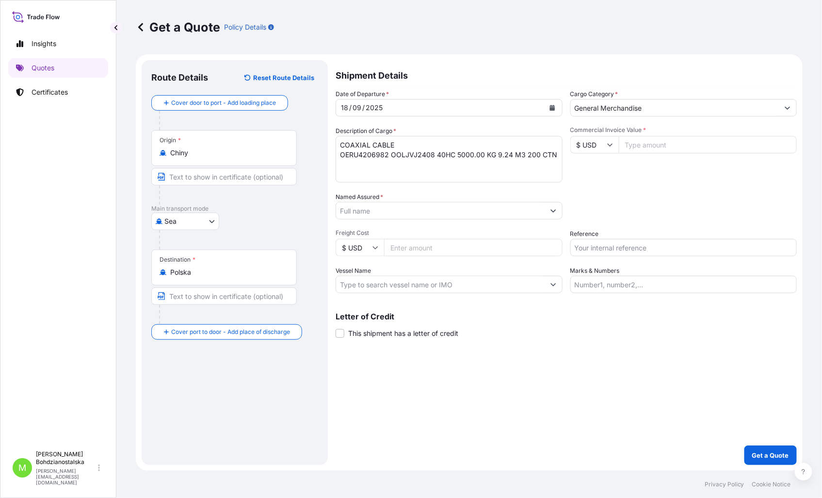
click at [651, 149] on input "Commercial Invoice Value *" at bounding box center [708, 144] width 179 height 17
paste input "19400"
type input "19400.00"
click at [686, 185] on div "Date of Departure * [DATE] Cargo Category * General Merchandise Description of …" at bounding box center [566, 191] width 461 height 204
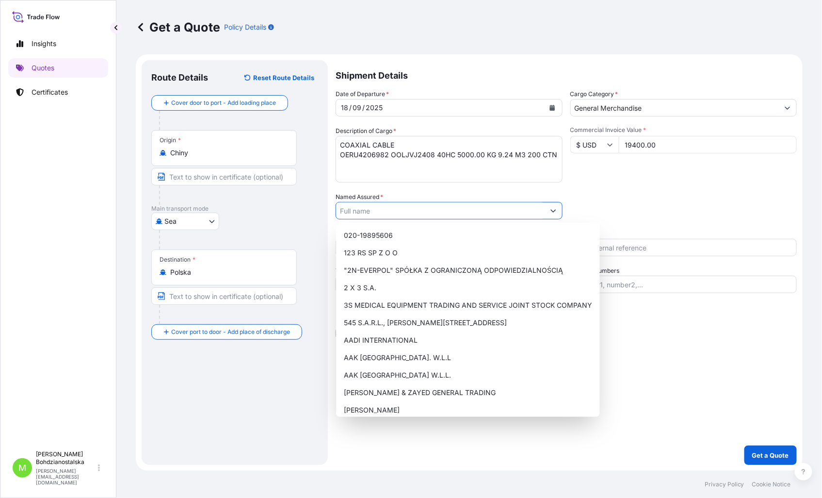
click at [361, 211] on input "Named Assured *" at bounding box center [440, 210] width 209 height 17
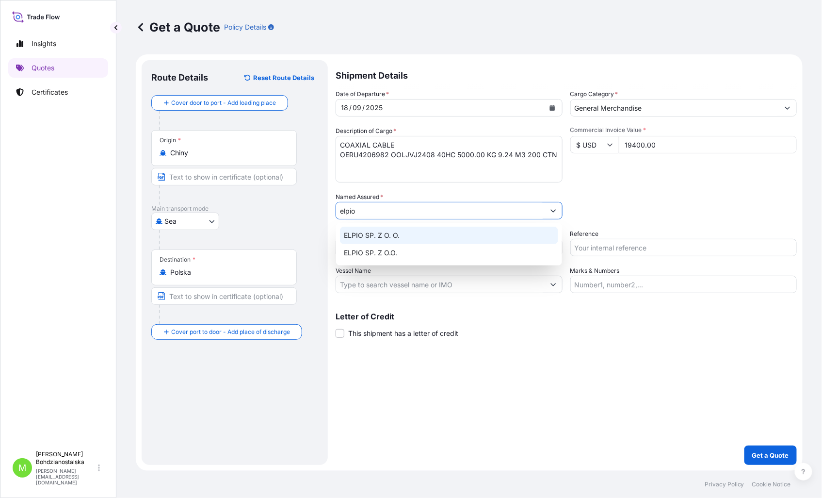
click at [396, 236] on span "ELPIO SP. Z O. O." at bounding box center [372, 235] width 56 height 10
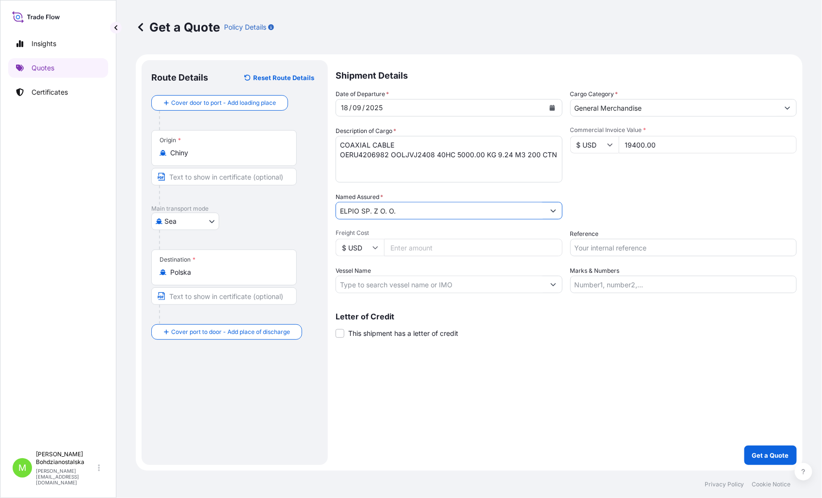
type input "ELPIO SP. Z O. O."
click at [614, 250] on input "Reference" at bounding box center [684, 247] width 227 height 17
paste input "LCL16577 / S02045949"
type input "LCL16577 / S02045949"
click at [564, 418] on div "Shipment Details Date of Departure * [DATE] Cargo Category * General Merchandis…" at bounding box center [566, 262] width 461 height 405
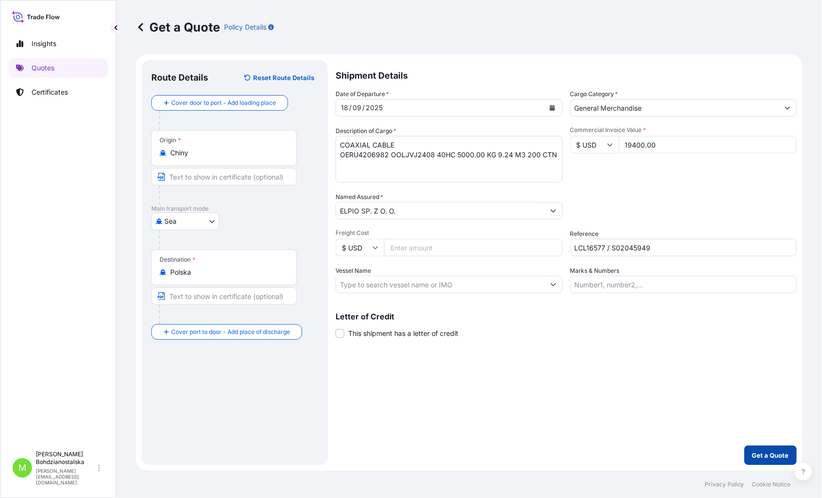
click at [775, 455] on p "Get a Quote" at bounding box center [770, 455] width 37 height 10
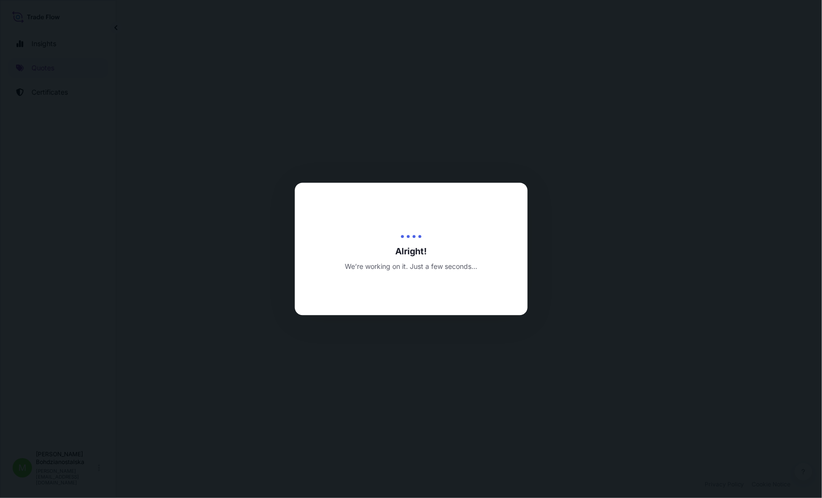
select select "Sea"
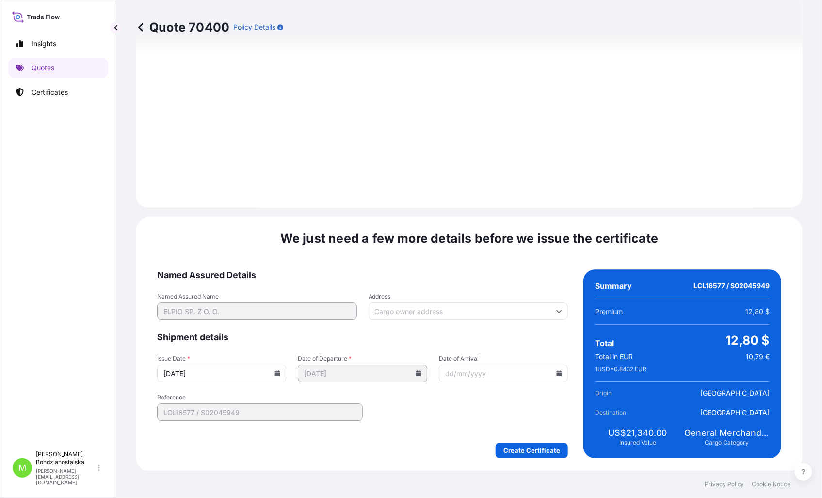
scroll to position [982, 0]
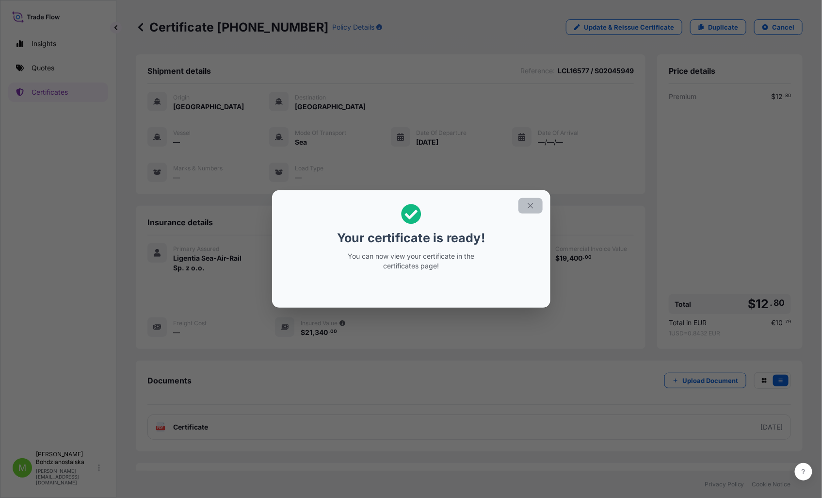
click at [534, 207] on icon "button" at bounding box center [530, 205] width 9 height 9
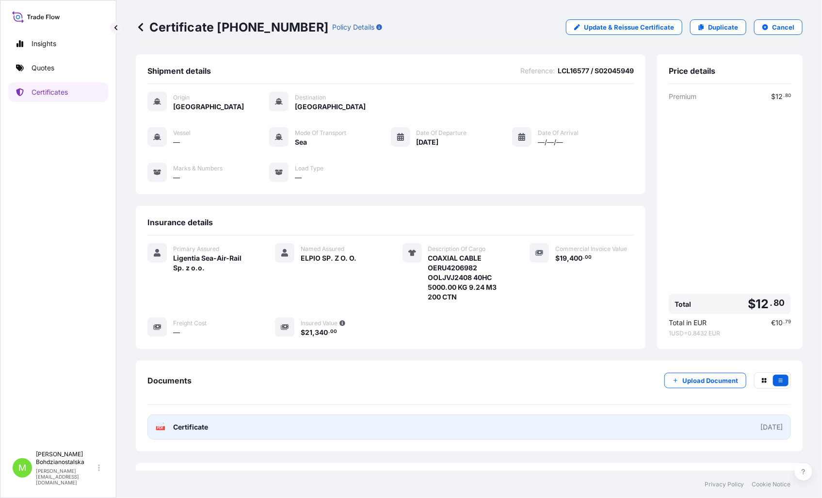
click at [487, 429] on link "PDF Certificate [DATE]" at bounding box center [469, 426] width 644 height 25
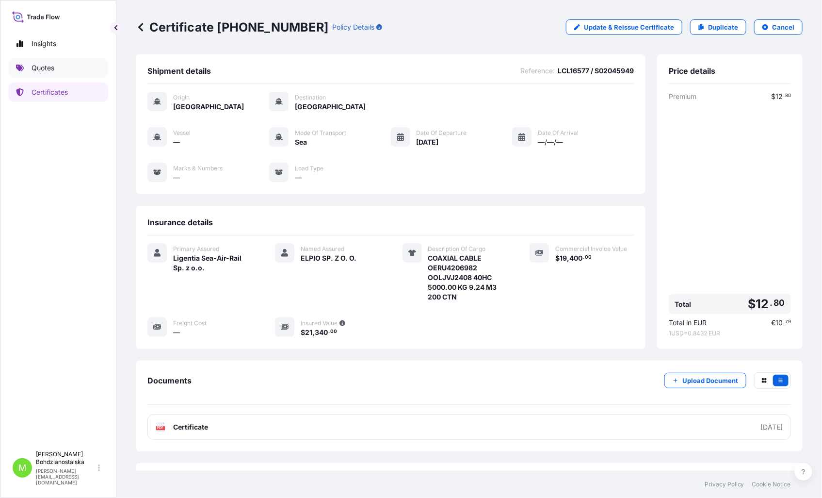
click at [48, 66] on p "Quotes" at bounding box center [43, 68] width 23 height 10
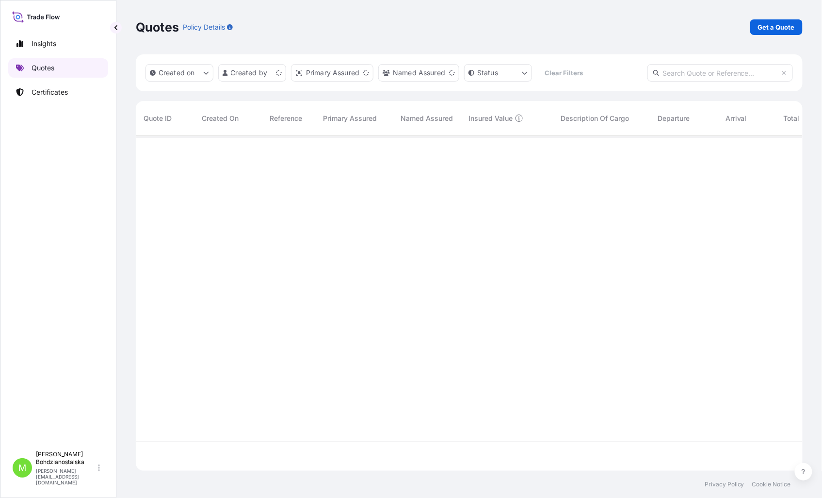
scroll to position [332, 659]
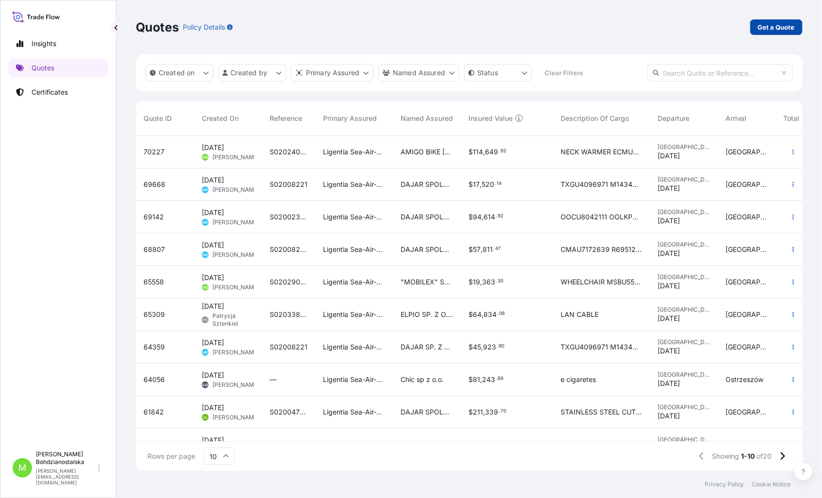
click at [769, 25] on p "Get a Quote" at bounding box center [776, 27] width 37 height 10
select select "Sea"
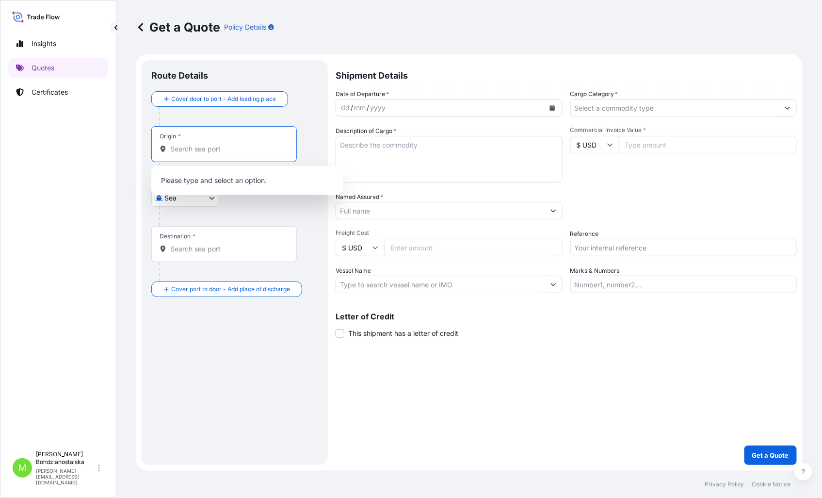
click at [192, 147] on input "Origin *" at bounding box center [227, 149] width 114 height 10
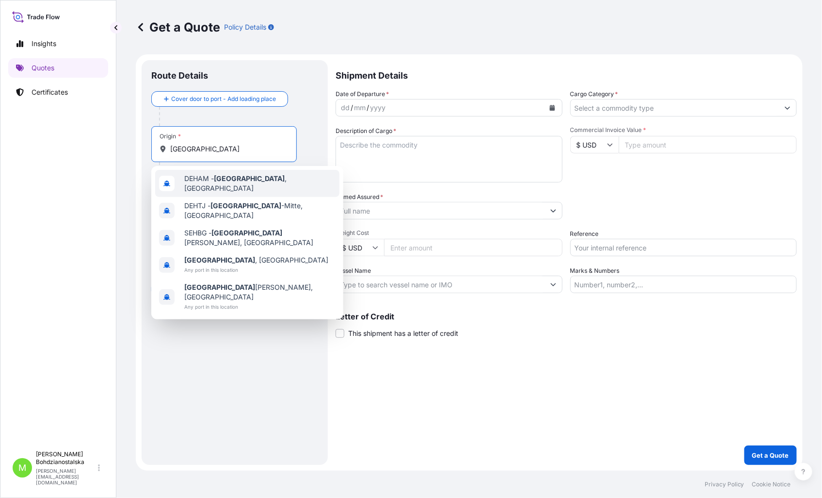
click at [255, 179] on span "DEHAM - [GEOGRAPHIC_DATA] , [GEOGRAPHIC_DATA]" at bounding box center [259, 183] width 151 height 19
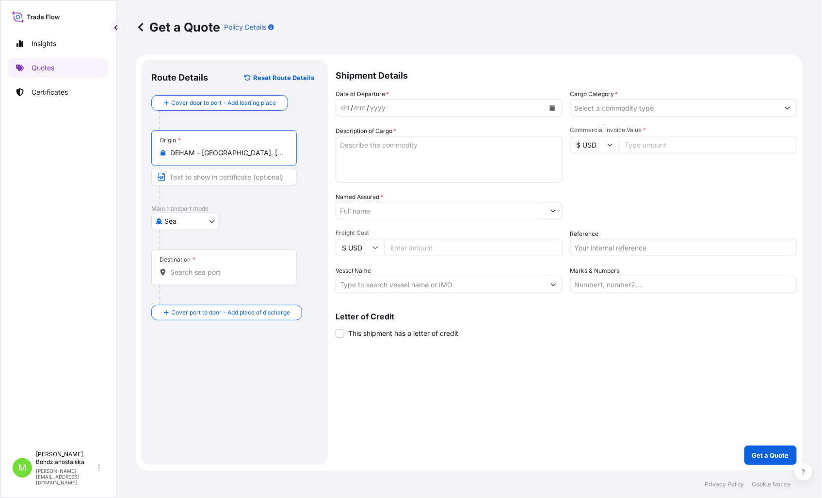
type input "DEHAM - [GEOGRAPHIC_DATA], [GEOGRAPHIC_DATA]"
click at [184, 216] on body "10 options available. 1 option available. 0 options available. 5 options availa…" at bounding box center [411, 249] width 822 height 498
click at [201, 285] on div "Road" at bounding box center [185, 281] width 60 height 17
select select "Road"
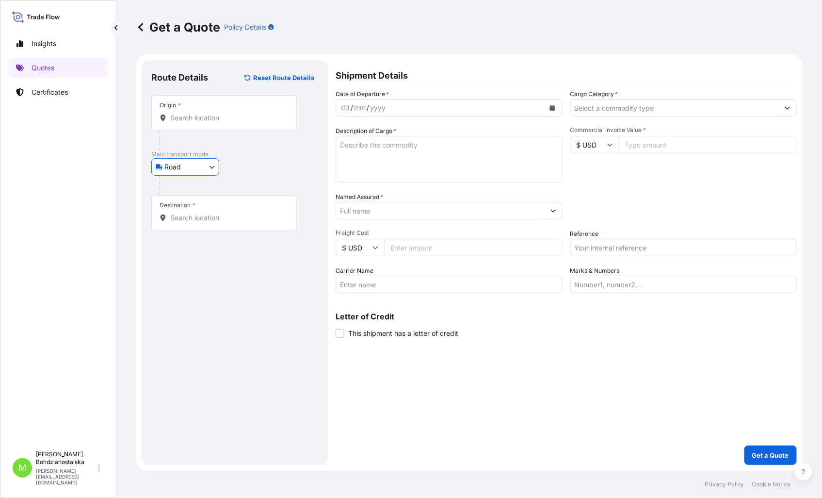
click at [178, 119] on input "Origin *" at bounding box center [227, 118] width 114 height 10
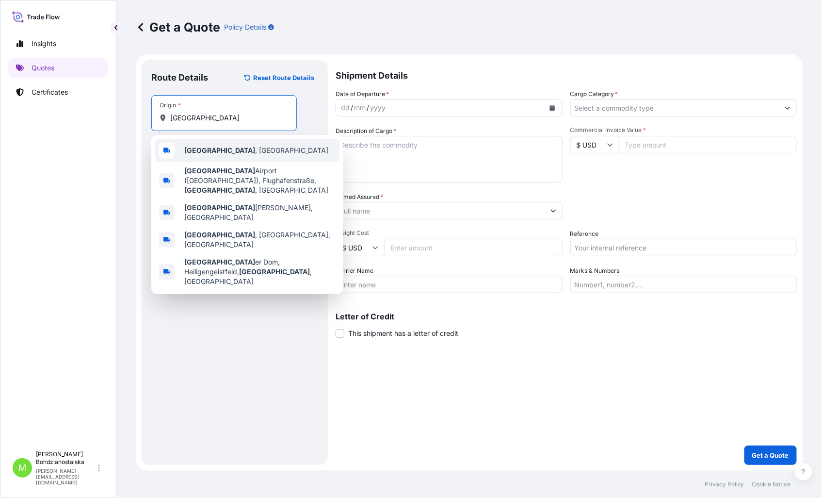
click at [256, 147] on div "[GEOGRAPHIC_DATA] , [GEOGRAPHIC_DATA]" at bounding box center [247, 150] width 184 height 23
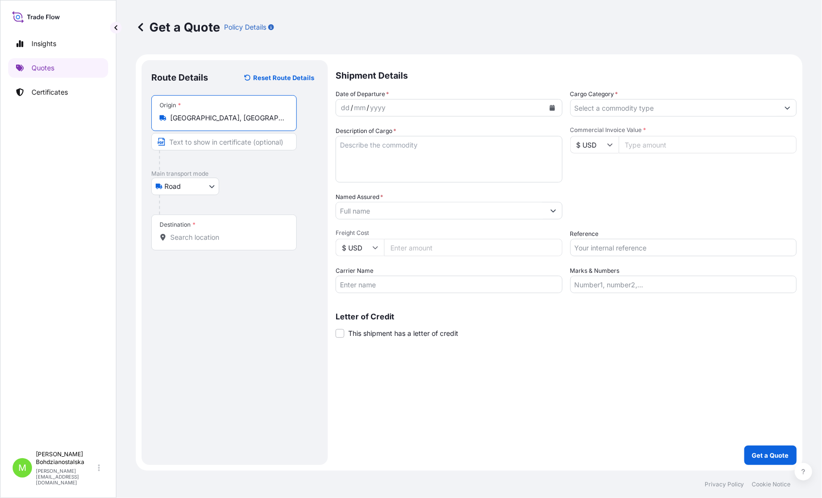
type input "[GEOGRAPHIC_DATA], [GEOGRAPHIC_DATA]"
click at [172, 236] on input "Destination *" at bounding box center [227, 237] width 114 height 10
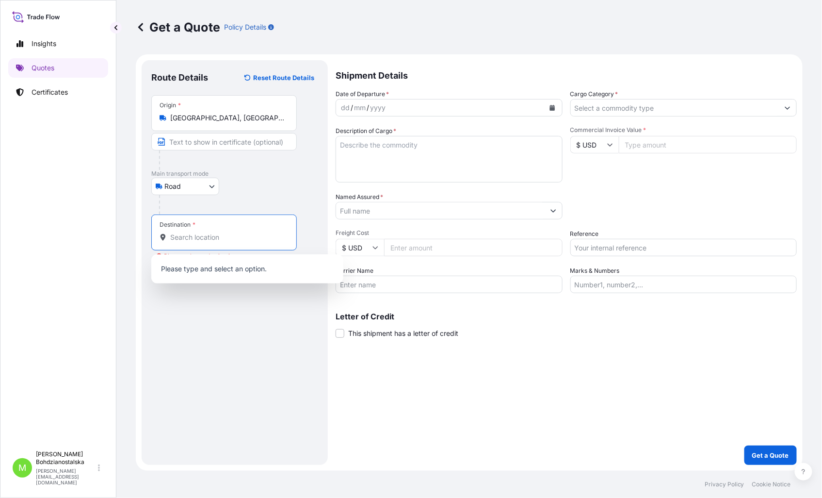
click at [188, 241] on input "Destination * Please select a destination" at bounding box center [227, 237] width 114 height 10
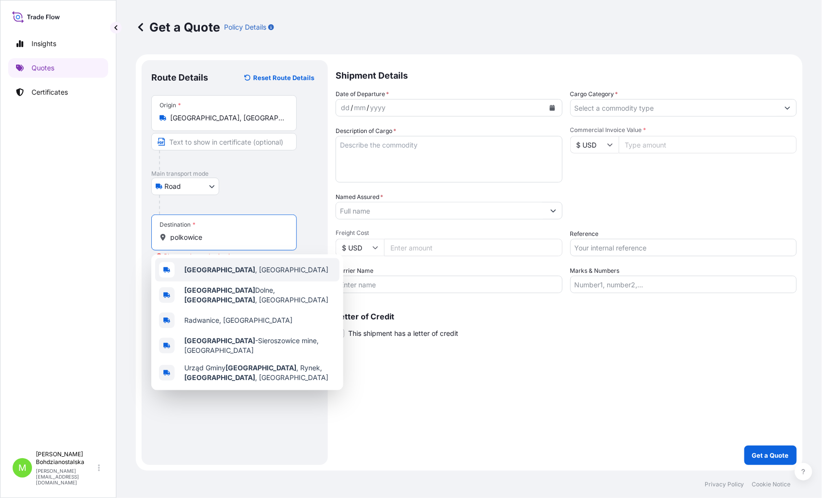
click at [234, 268] on span "[GEOGRAPHIC_DATA] , [GEOGRAPHIC_DATA]" at bounding box center [256, 270] width 144 height 10
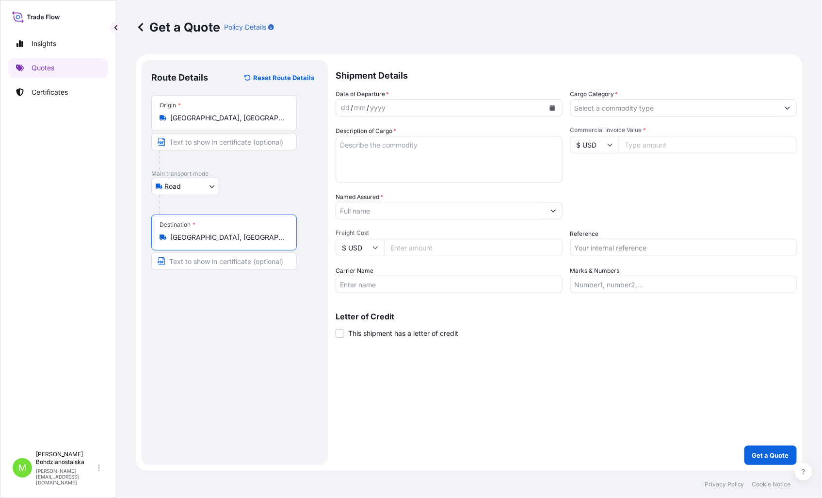
type input "[GEOGRAPHIC_DATA], [GEOGRAPHIC_DATA]"
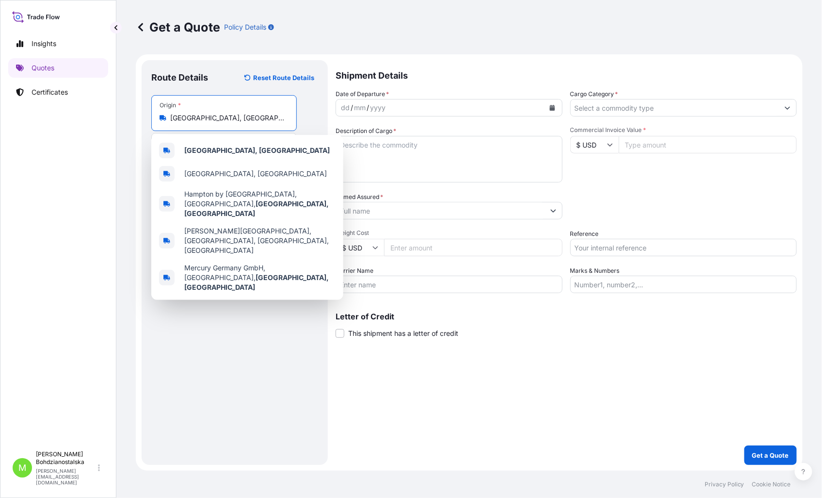
drag, startPoint x: 234, startPoint y: 119, endPoint x: 143, endPoint y: 118, distance: 90.7
click at [143, 118] on div "Route Details Reset Route Details Place of loading Road / [GEOGRAPHIC_DATA] / I…" at bounding box center [235, 262] width 186 height 405
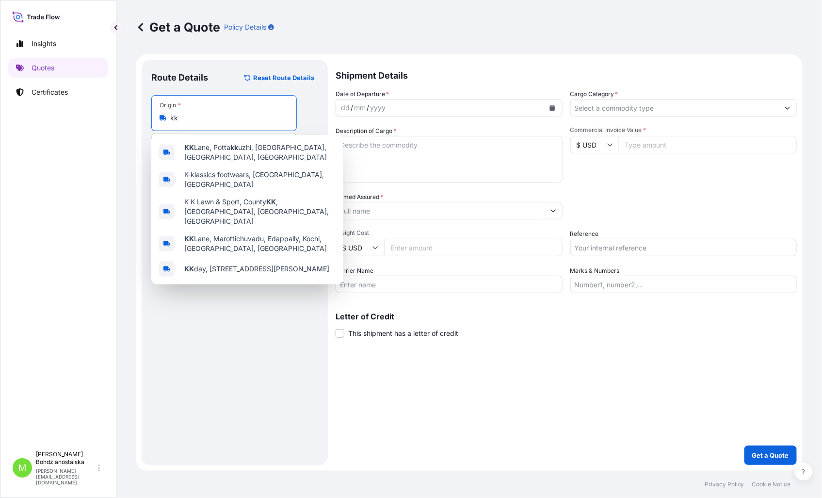
type input "k"
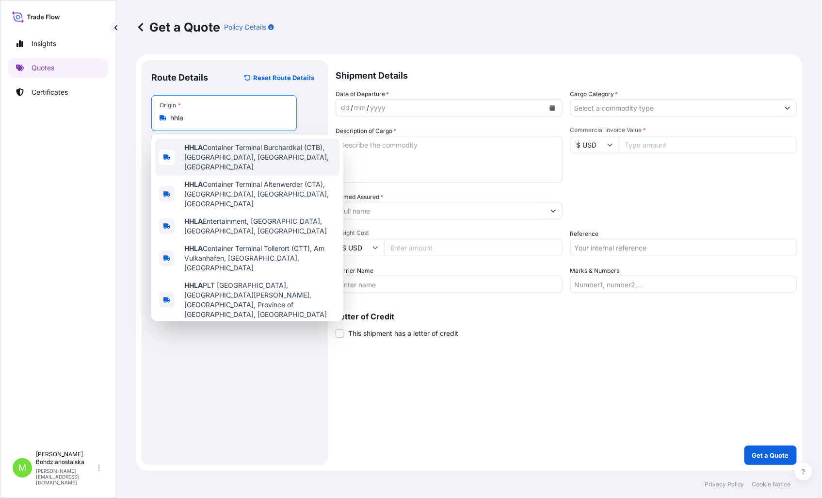
click at [263, 151] on span "HHLA Container Terminal Burchardkai (CTB), [GEOGRAPHIC_DATA], [GEOGRAPHIC_DATA]…" at bounding box center [259, 157] width 151 height 29
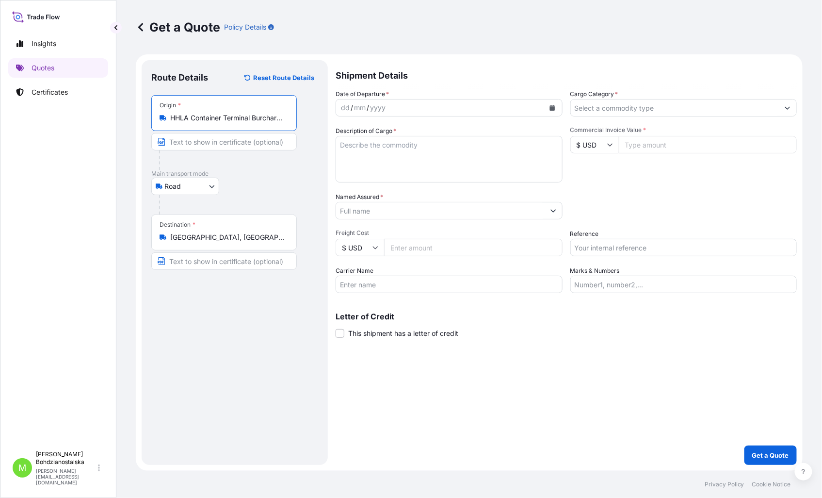
type input "HHLA Container Terminal Burchardkai (CTB), [GEOGRAPHIC_DATA], [GEOGRAPHIC_DATA]…"
click at [345, 109] on div "dd" at bounding box center [345, 108] width 11 height 12
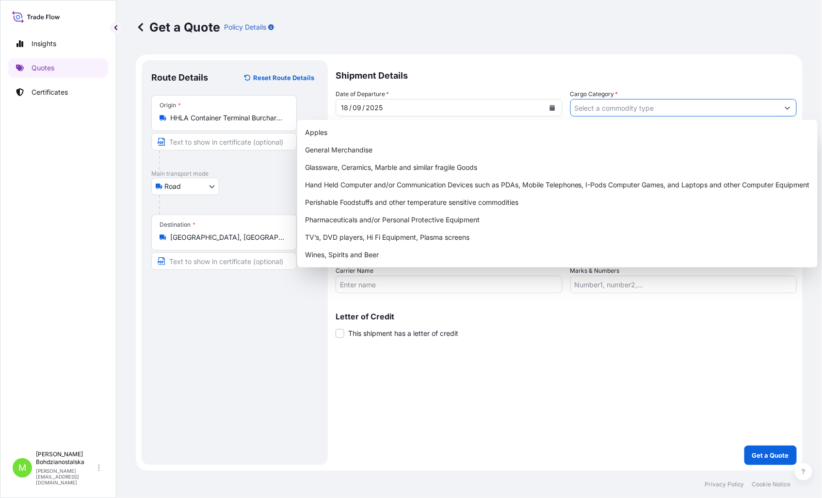
click at [666, 105] on input "Cargo Category *" at bounding box center [675, 107] width 209 height 17
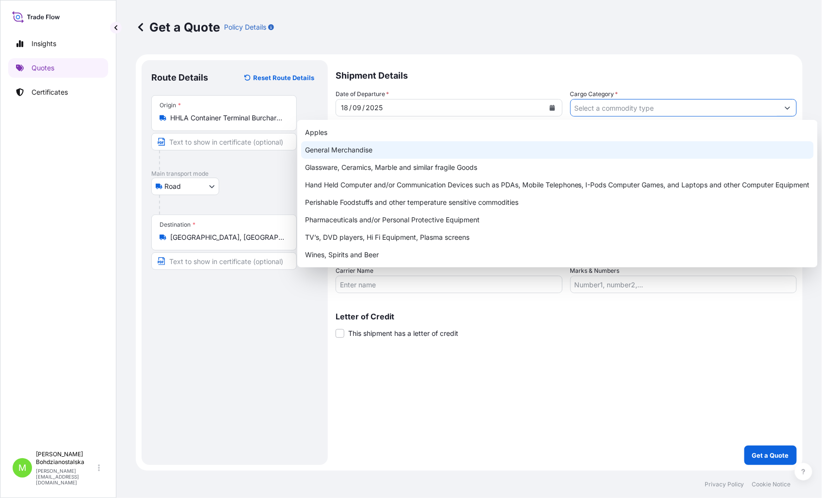
click at [390, 148] on div "General Merchandise" at bounding box center [557, 149] width 513 height 17
type input "General Merchandise"
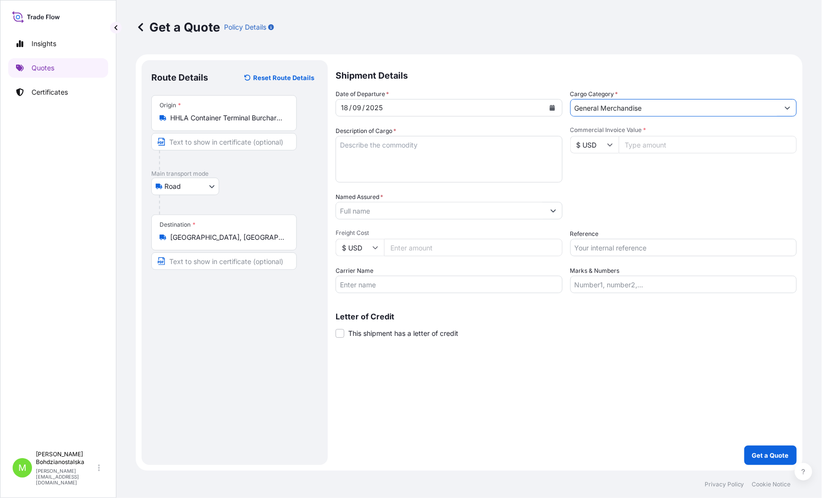
click at [366, 169] on textarea "Description of Cargo *" at bounding box center [449, 159] width 227 height 47
click at [610, 145] on icon at bounding box center [609, 145] width 5 height 3
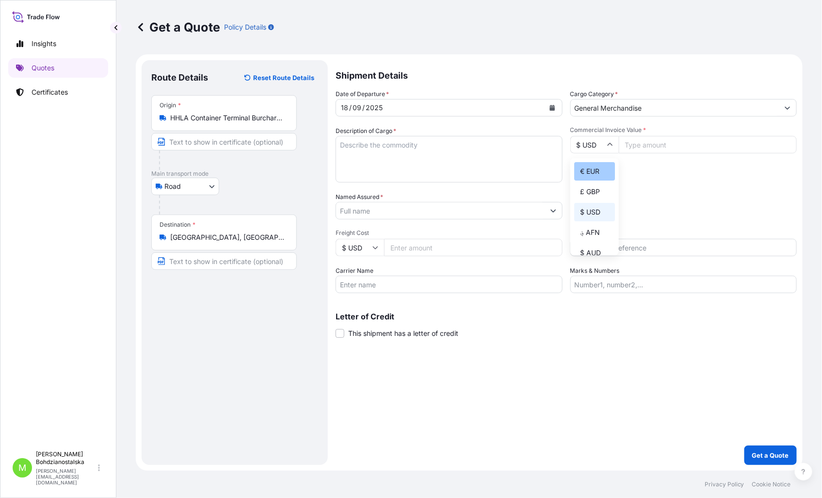
click at [586, 164] on div "€ EUR" at bounding box center [594, 171] width 41 height 18
type input "€ EUR"
click at [638, 147] on input "Commercial Invoice Value *" at bounding box center [708, 144] width 179 height 17
click at [673, 147] on input "Commercial Invoice Value *" at bounding box center [708, 144] width 179 height 17
type input "272631.52"
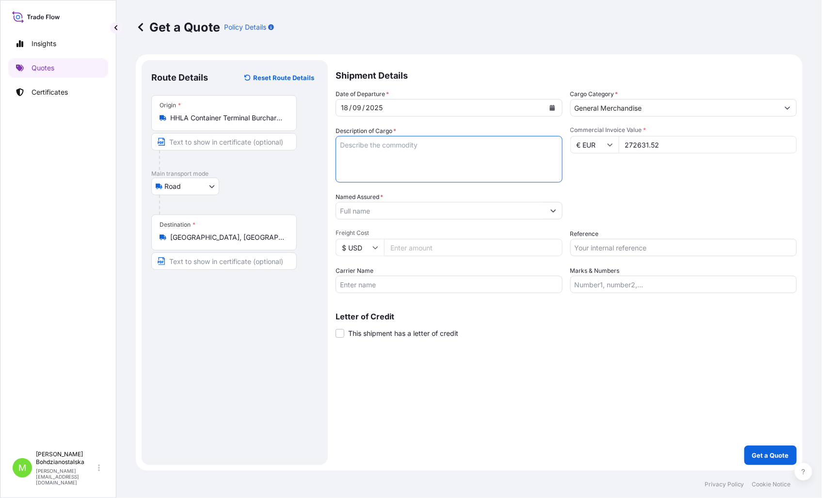
click at [363, 163] on textarea "Description of Cargo *" at bounding box center [449, 159] width 227 height 47
paste textarea "MEDU4622767"
click at [364, 148] on textarea "MEDU4622767 40hc," at bounding box center [449, 159] width 227 height 47
paste textarea "PULLEY ASSY, CORE ASSY, ARMATURE ASSY"
click at [422, 154] on textarea "PULLEY ASSY, CORE ASSY, ARMATURE ASSY MEDU4622767 40hc," at bounding box center [449, 159] width 227 height 47
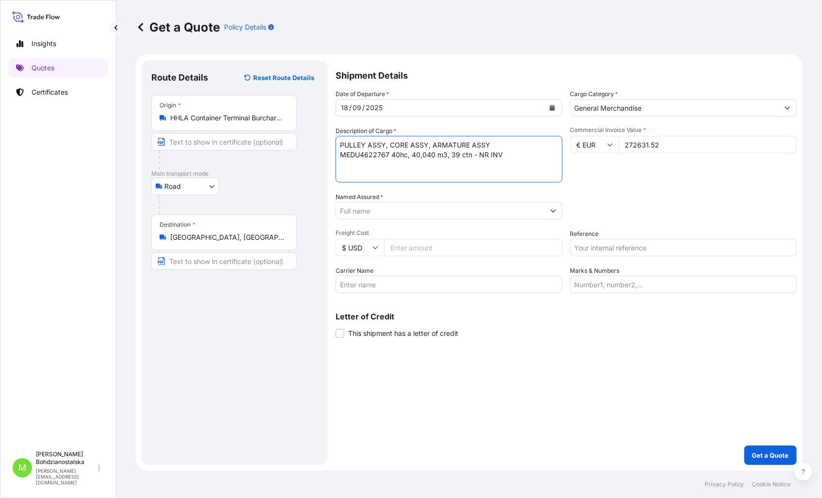
click at [516, 153] on textarea "PULLEY ASSY, CORE ASSY, ARMATURE ASSY MEDU4622767 40hc, 40,040 m3, 39 ctn - NR …" at bounding box center [449, 159] width 227 height 47
paste textarea "SMP-25042S"
click at [550, 154] on textarea "PULLEY ASSY, CORE ASSY, ARMATURE ASSY MEDU4622767 40hc, 40,040 m3, 39 ctn - NR …" at bounding box center [449, 159] width 227 height 47
paste textarea "€ 136 315,76"
click at [398, 166] on textarea "PULLEY ASSY, CORE ASSY, ARMATURE ASSY MEDU4622767 40hc, 40,040 m3, 39 ctn - NR …" at bounding box center [449, 159] width 227 height 47
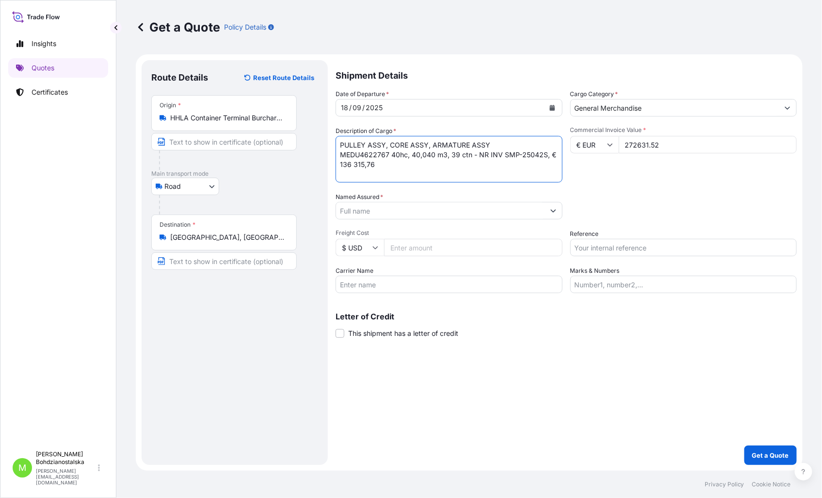
paste textarea "TRHU6884274"
click at [421, 172] on textarea "PULLEY ASSY, CORE ASSY, ARMATURE ASSY MEDU4622767 40hc, 40,040 m3, 39 ctn - NR …" at bounding box center [449, 159] width 227 height 47
paste textarea "23047,780"
click at [409, 156] on textarea "PULLEY ASSY, CORE ASSY, ARMATURE ASSY MEDU4622767 40hc, 40,040 m3, 39 ctn - NR …" at bounding box center [449, 159] width 227 height 47
paste textarea "23047,780"
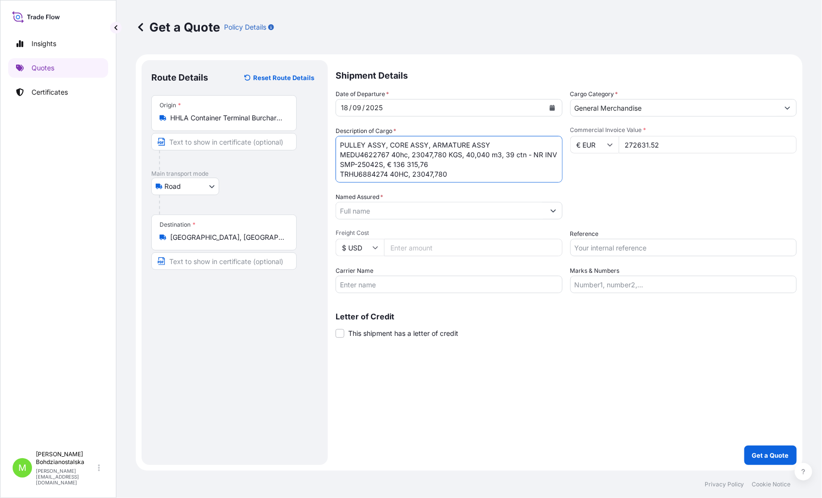
click at [450, 177] on textarea "PULLEY ASSY, CORE ASSY, ARMATURE ASSY MEDU4622767 40hc, 23047,780 KGS, 40,040 m…" at bounding box center [449, 159] width 227 height 47
click at [541, 176] on textarea "PULLEY ASSY, CORE ASSY, ARMATURE ASSY MEDU4622767 40hc, 23047,780 KGS, 40,040 m…" at bounding box center [449, 159] width 227 height 47
paste textarea "SMP-25043S"
click at [413, 178] on textarea "PULLEY ASSY, CORE ASSY, ARMATURE ASSY MEDU4622767 40hc, 23047,780 KGS, 40,040 m…" at bounding box center [449, 159] width 227 height 47
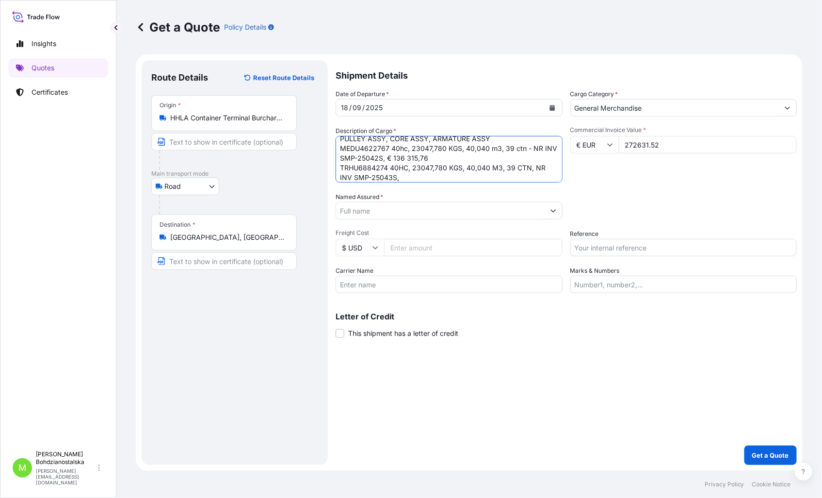
paste textarea "€ 136 315,76"
type textarea "PULLEY ASSY, CORE ASSY, ARMATURE ASSY MEDU4622767 40hc, 23047,780 KGS, 40,040 m…"
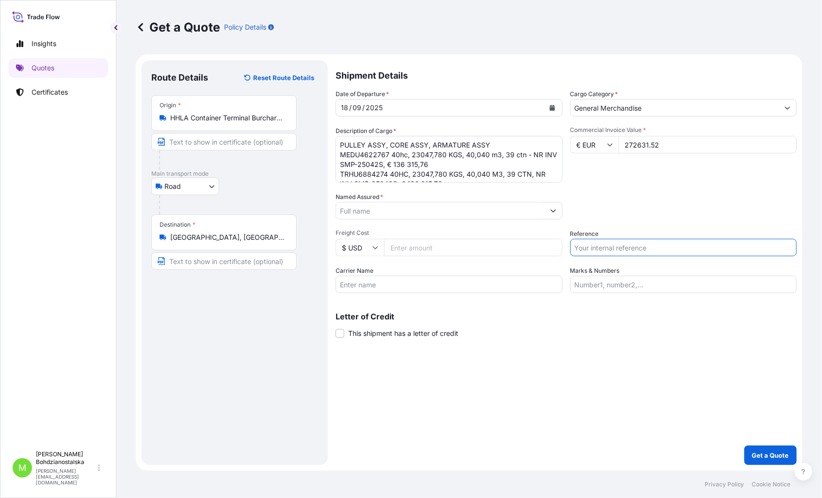
click at [579, 246] on input "Reference" at bounding box center [684, 247] width 227 height 17
type input "B00053140"
click at [441, 377] on div "Shipment Details Date of Departure * [DATE] Cargo Category * General Merchandis…" at bounding box center [566, 262] width 461 height 405
click at [378, 212] on input "Named Assured *" at bounding box center [440, 210] width 209 height 17
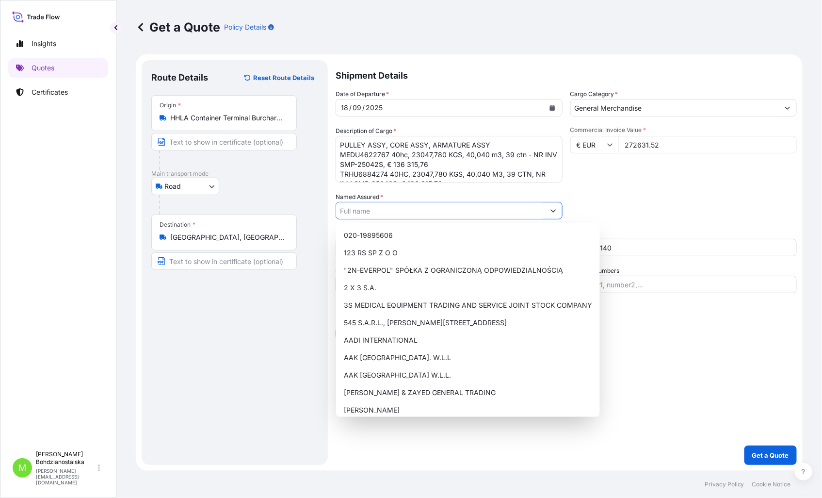
click at [358, 211] on input "Named Assured *" at bounding box center [440, 210] width 209 height 17
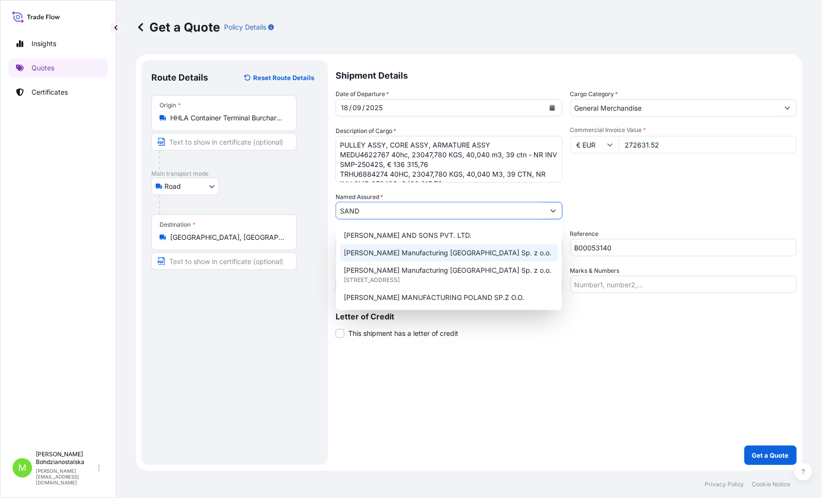
click at [400, 256] on span "[PERSON_NAME] Manufacturing [GEOGRAPHIC_DATA] Sp. z o.o." at bounding box center [448, 253] width 208 height 10
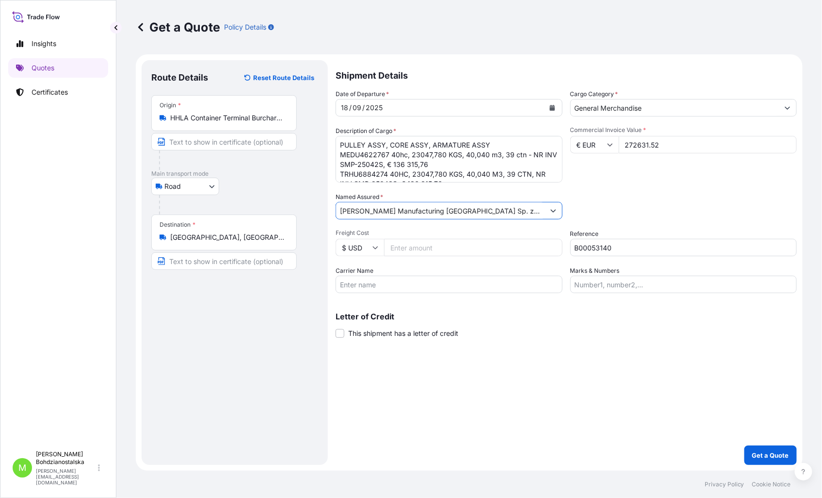
type input "[PERSON_NAME] Manufacturing [GEOGRAPHIC_DATA] Sp. z o.o."
click at [585, 375] on div "Shipment Details Date of Departure * [DATE] Cargo Category * General Merchandis…" at bounding box center [566, 262] width 461 height 405
click at [777, 454] on p "Get a Quote" at bounding box center [770, 455] width 37 height 10
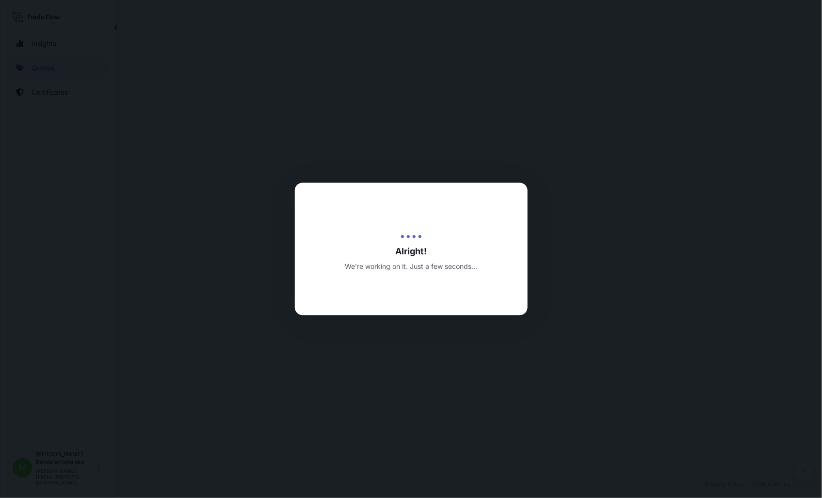
select select "Road"
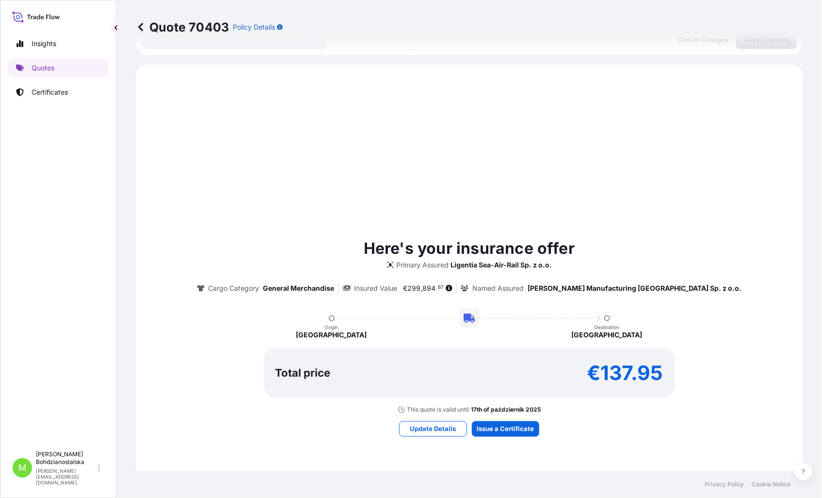
scroll to position [332, 0]
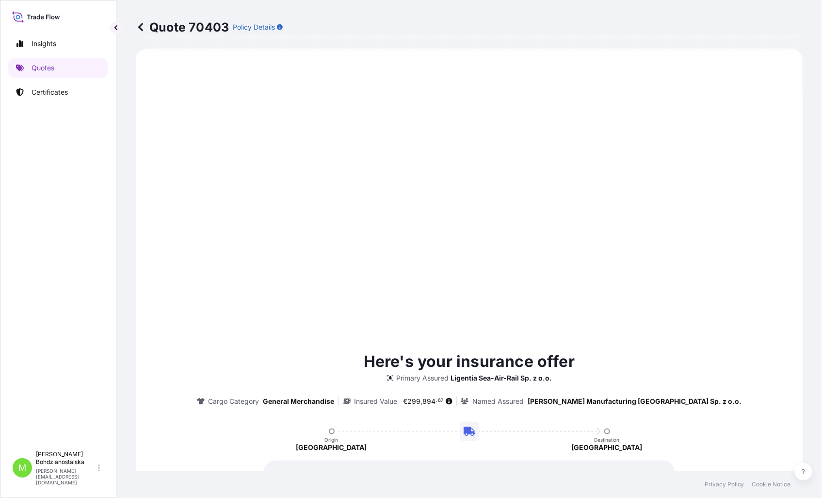
type input "[DATE]"
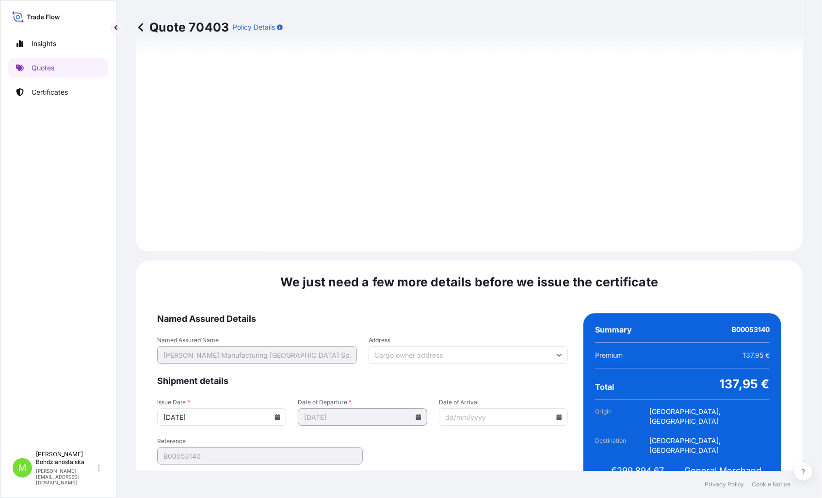
scroll to position [962, 0]
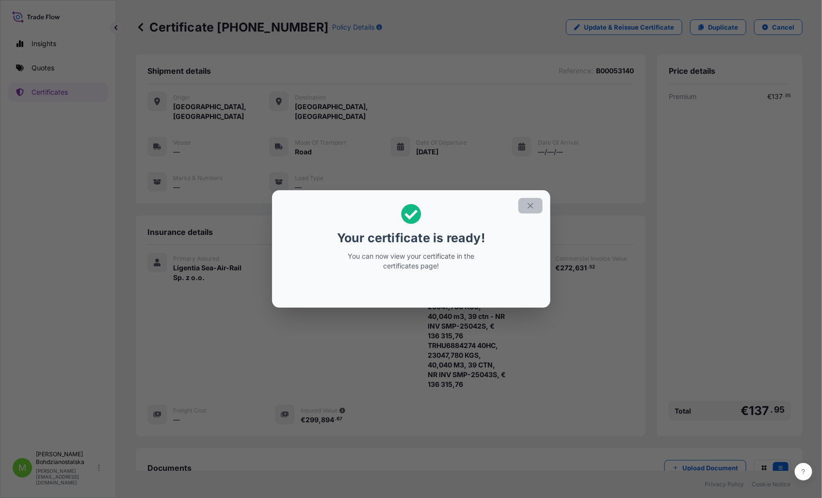
click at [530, 202] on icon "button" at bounding box center [530, 205] width 9 height 9
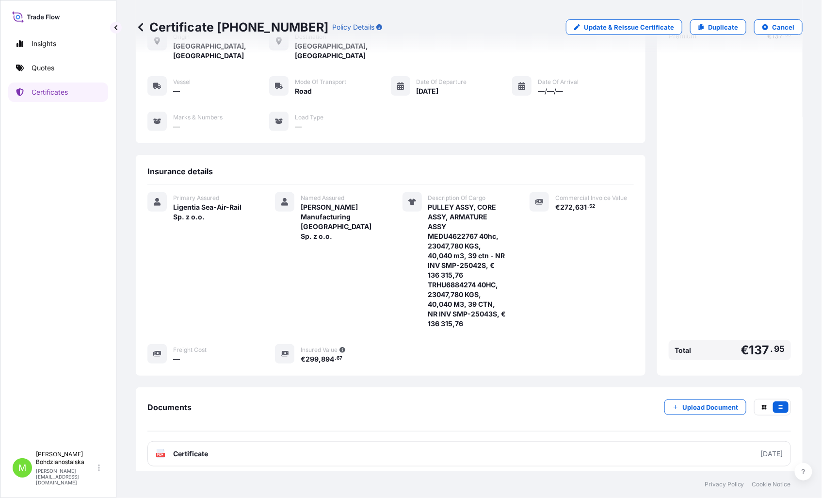
scroll to position [102, 0]
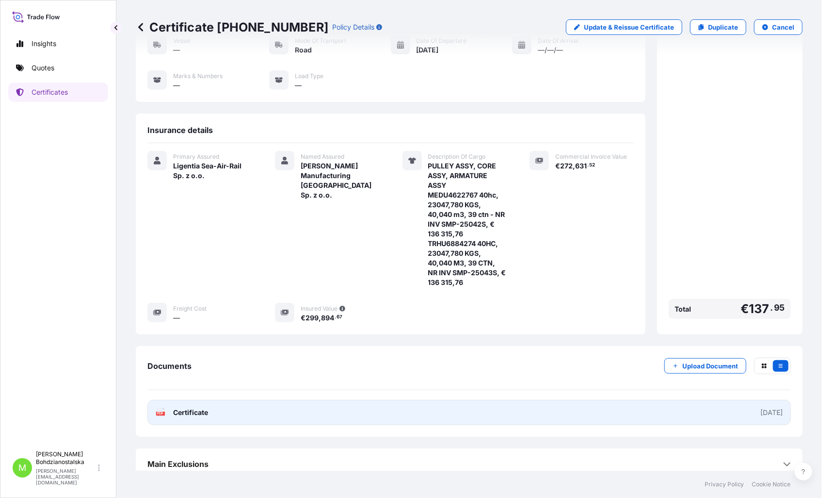
click at [581, 400] on link "PDF Certificate [DATE]" at bounding box center [469, 412] width 644 height 25
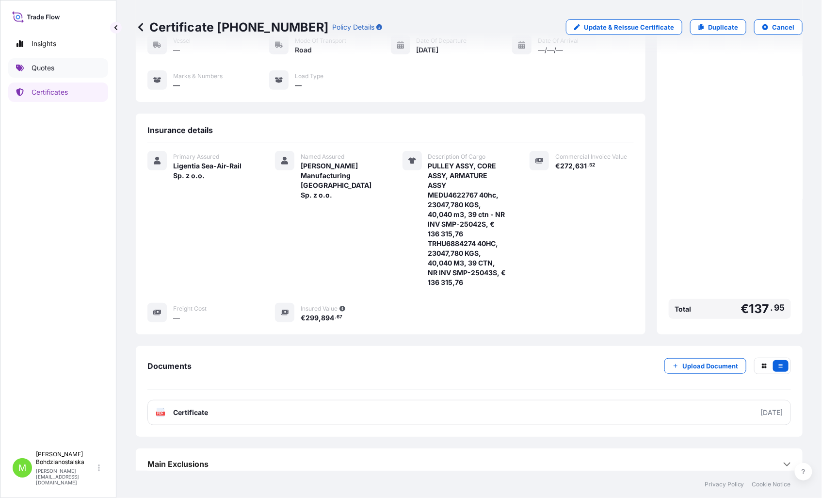
click at [40, 65] on p "Quotes" at bounding box center [43, 68] width 23 height 10
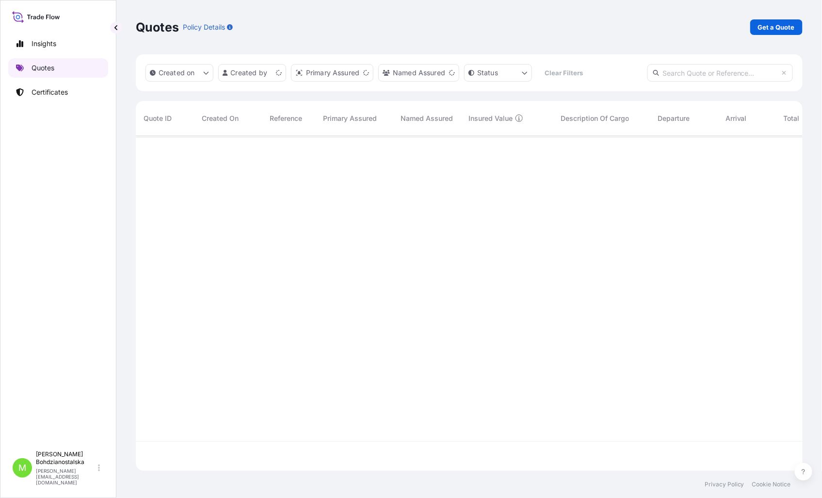
scroll to position [332, 659]
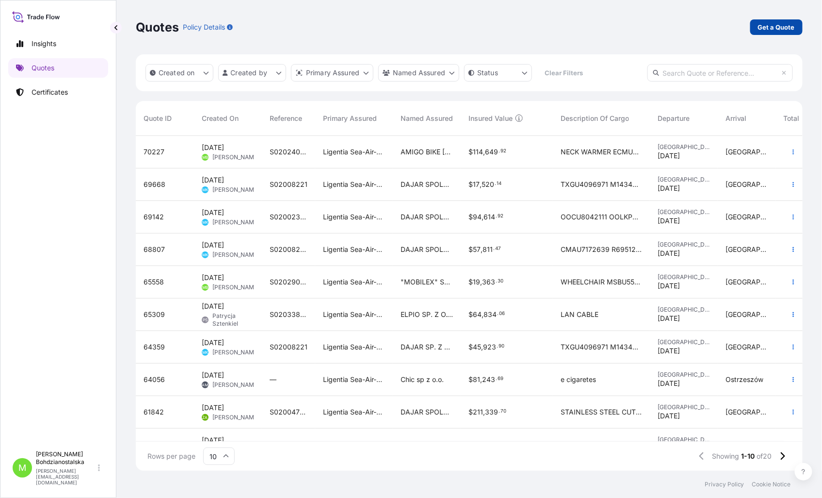
click at [776, 24] on p "Get a Quote" at bounding box center [776, 27] width 37 height 10
select select "Sea"
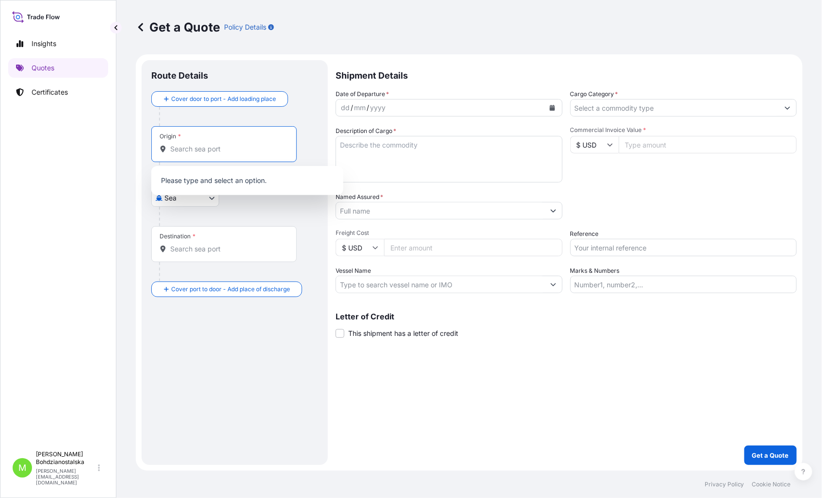
click at [183, 147] on input "Origin *" at bounding box center [227, 149] width 114 height 10
paste input "[GEOGRAPHIC_DATA]"
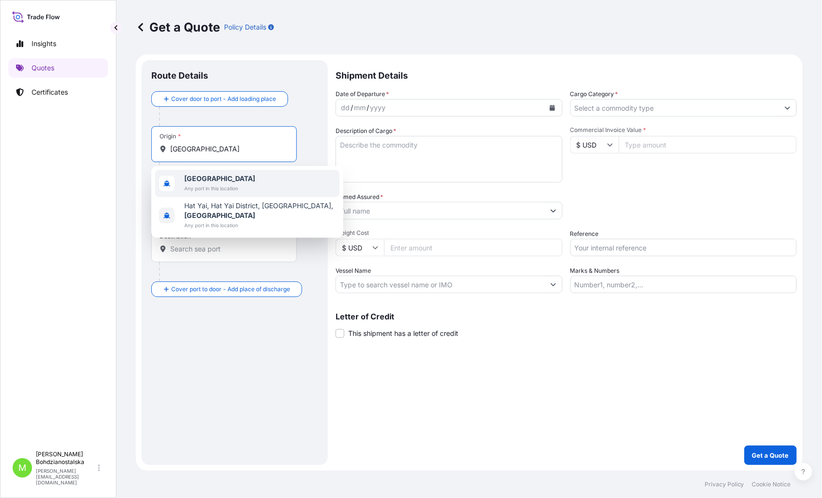
click at [206, 180] on b "[GEOGRAPHIC_DATA]" at bounding box center [219, 178] width 71 height 8
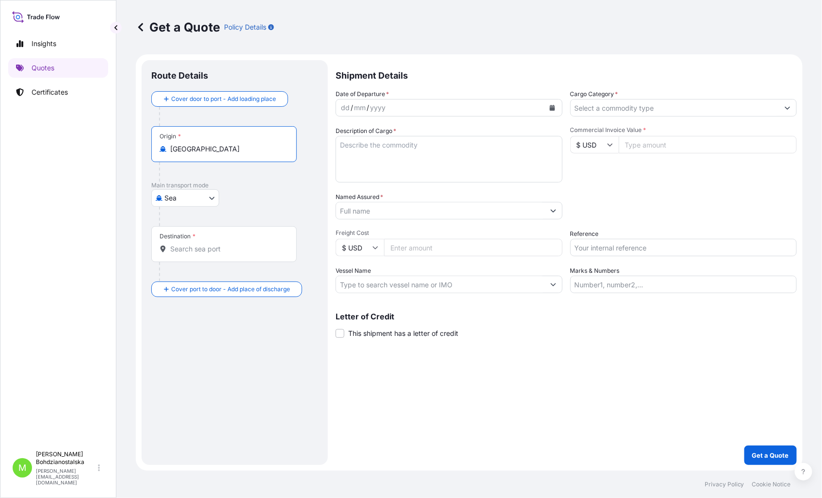
type input "[GEOGRAPHIC_DATA]"
click at [187, 244] on div "Cover door to port - Add loading place Place of loading Road / [GEOGRAPHIC_DATA…" at bounding box center [234, 194] width 167 height 206
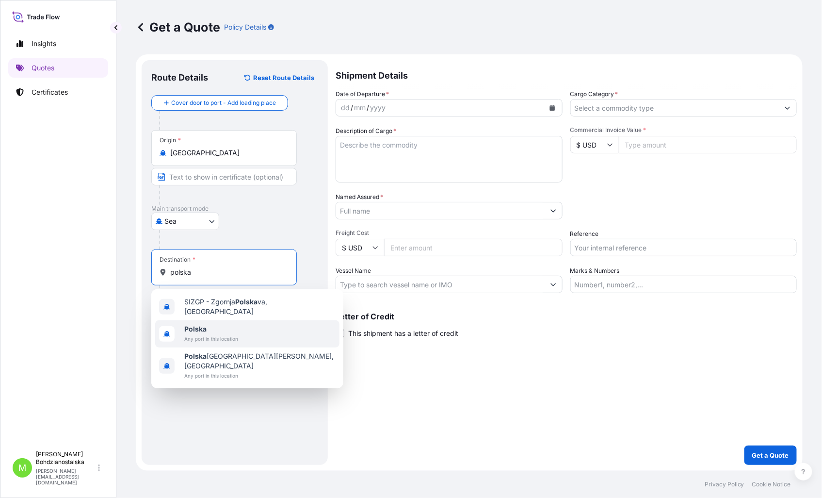
click at [209, 326] on span "Polska" at bounding box center [211, 329] width 54 height 10
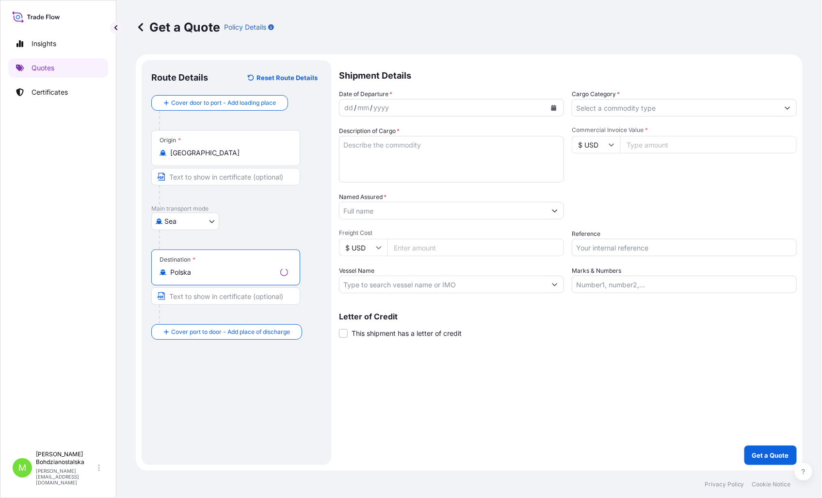
type input "Polska"
click at [267, 409] on div "Route Details Reset Route Details Cover door to port - Add loading place Place …" at bounding box center [236, 262] width 170 height 385
click at [346, 107] on div "dd" at bounding box center [345, 108] width 11 height 12
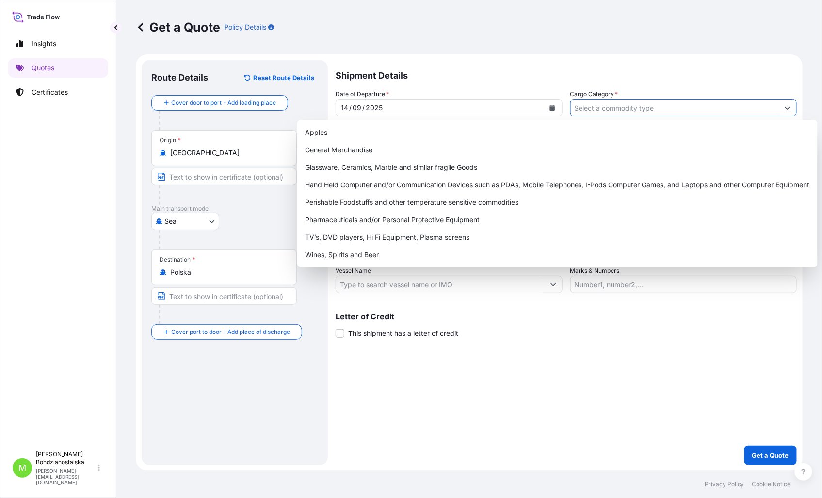
click at [608, 105] on input "Cargo Category *" at bounding box center [675, 107] width 209 height 17
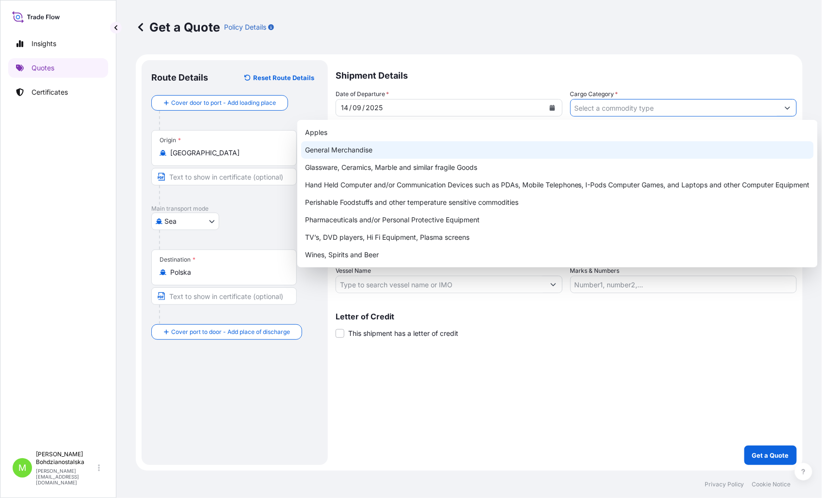
click at [355, 147] on div "General Merchandise" at bounding box center [557, 149] width 513 height 17
type input "General Merchandise"
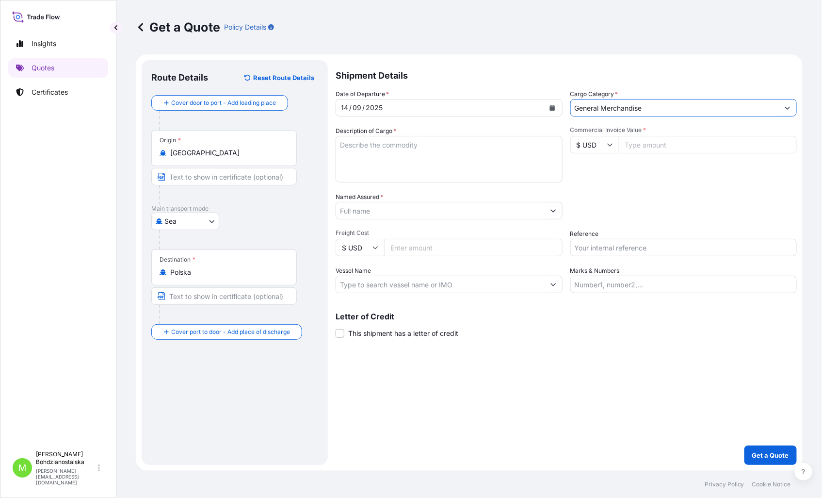
click at [371, 143] on textarea "Description of Cargo *" at bounding box center [449, 159] width 227 height 47
click at [373, 161] on textarea "Description of Cargo *" at bounding box center [449, 159] width 227 height 47
paste textarea "TRUCK TIRE"
click at [360, 173] on textarea "TRUCK TIRE" at bounding box center [449, 159] width 227 height 47
paste textarea "TRHU4434658"
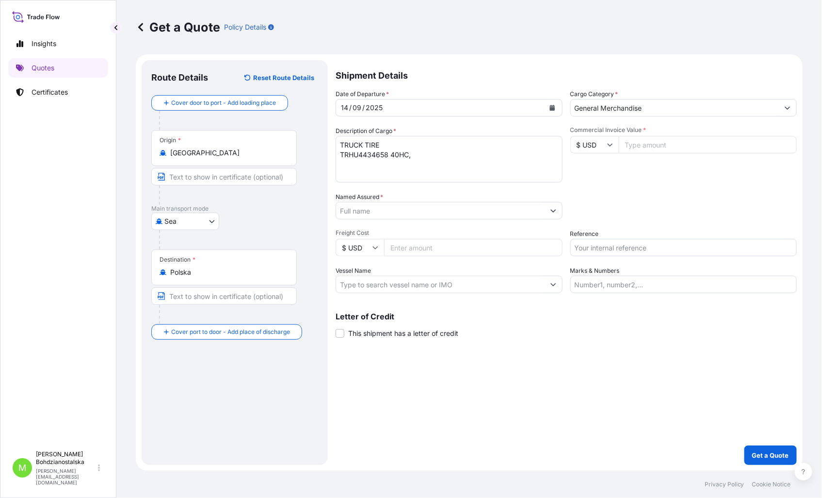
click at [457, 157] on textarea "TRUCK TIRE TRHU4434658 40HC," at bounding box center [449, 159] width 227 height 47
paste textarea "14975,200"
click at [365, 173] on textarea "TRUCK TIRE TRHU4434658 40HC, 14975,200 KGS, 60,00 M3, 272 PKG" at bounding box center [449, 159] width 227 height 47
paste textarea "MRKU2017670"
click at [442, 172] on textarea "TRUCK TIRE TRHU4434658 40HC, 14975,200 KGS, 60,00 M3, 272 PKG MRKU2017670 40HC," at bounding box center [449, 159] width 227 height 47
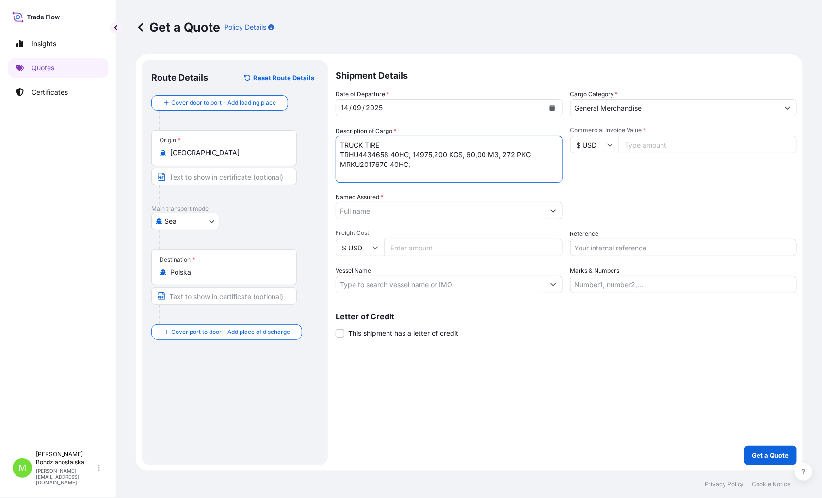
paste textarea "14155,210"
type textarea "TRUCK TIRE TRHU4434658 40HC, 14975,200 KGS, 60,00 M3, 272 PKG MRKU2017670 40HC,…"
click at [629, 144] on input "Commercial Invoice Value *" at bounding box center [708, 144] width 179 height 17
type input "39000.00"
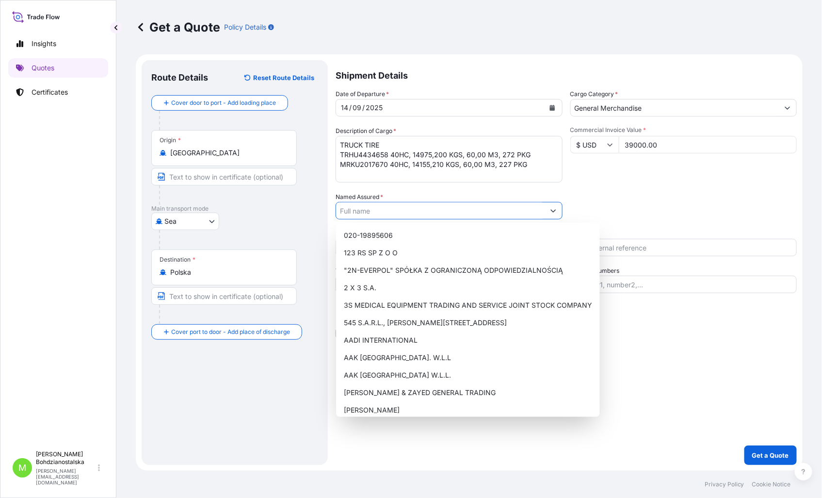
click at [405, 214] on input "Named Assured *" at bounding box center [440, 210] width 209 height 17
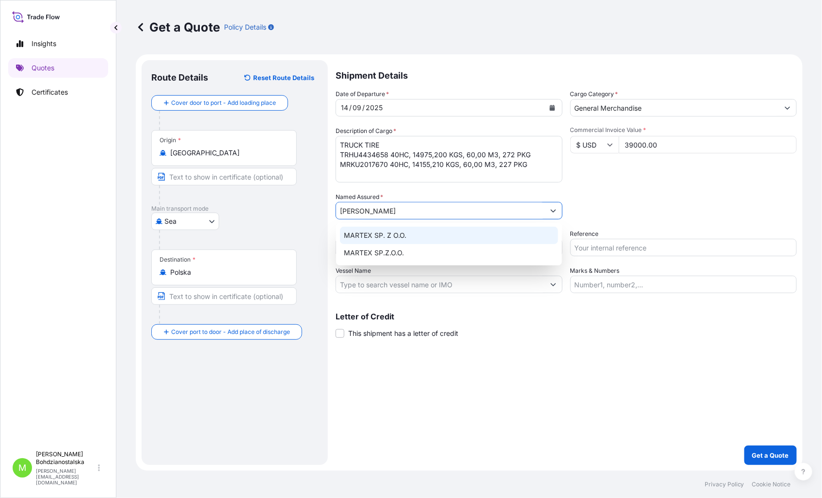
click at [377, 234] on span "MARTEX SP. Z O.O." at bounding box center [375, 235] width 63 height 10
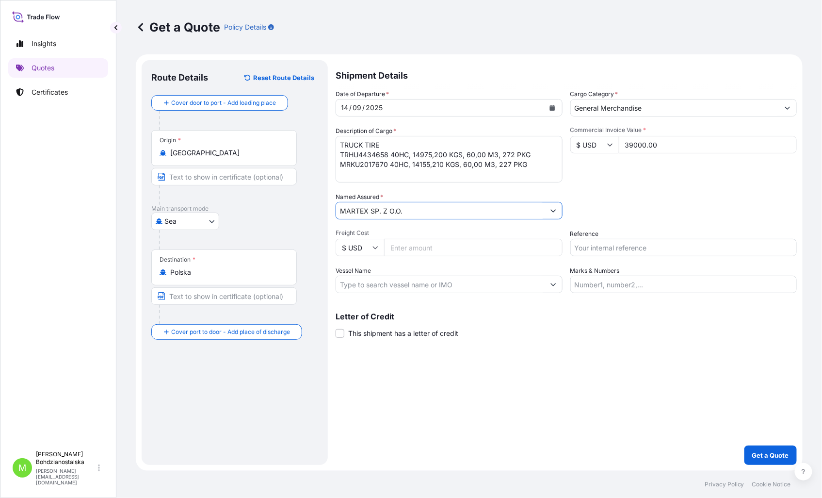
type input "MARTEX SP. Z O.O."
drag, startPoint x: 519, startPoint y: 391, endPoint x: 538, endPoint y: 348, distance: 46.9
click at [524, 381] on div "Shipment Details Date of Departure * [DATE] Cargo Category * General Merchandis…" at bounding box center [566, 262] width 461 height 405
click at [591, 256] on input "Reference" at bounding box center [684, 247] width 227 height 17
type input "S02051416"
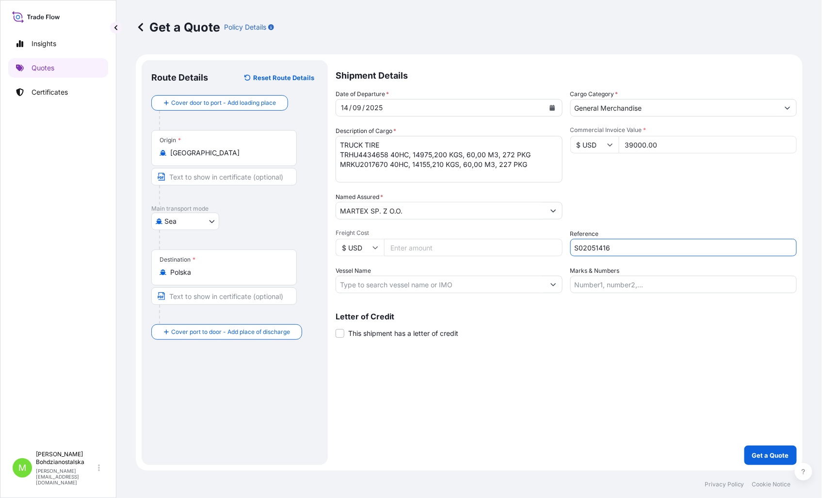
click at [530, 411] on div "Shipment Details Date of Departure * [DATE] Cargo Category * General Merchandis…" at bounding box center [566, 262] width 461 height 405
click at [192, 159] on div "Origin * [GEOGRAPHIC_DATA]" at bounding box center [224, 148] width 146 height 36
click at [192, 158] on input "[GEOGRAPHIC_DATA]" at bounding box center [227, 153] width 114 height 10
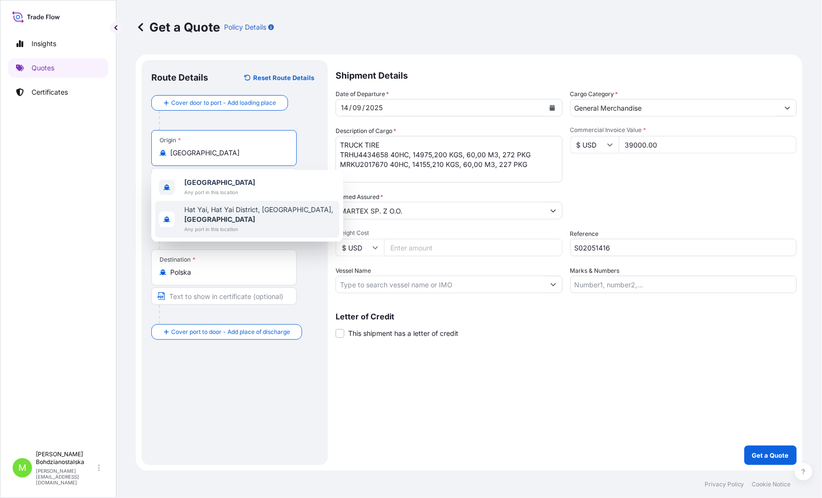
drag, startPoint x: 206, startPoint y: 152, endPoint x: 138, endPoint y: 153, distance: 67.9
click at [138, 153] on form "Route Details Reset Route Details Cover door to port - Add loading place Place …" at bounding box center [469, 262] width 667 height 416
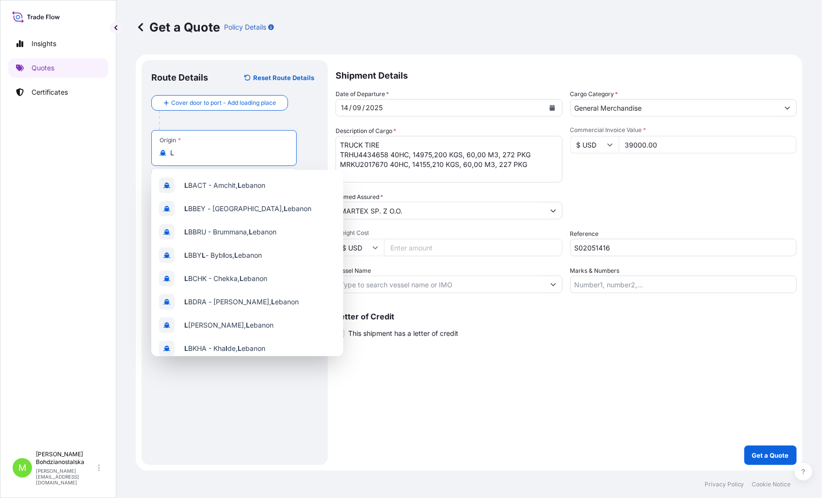
type input "[GEOGRAPHIC_DATA]"
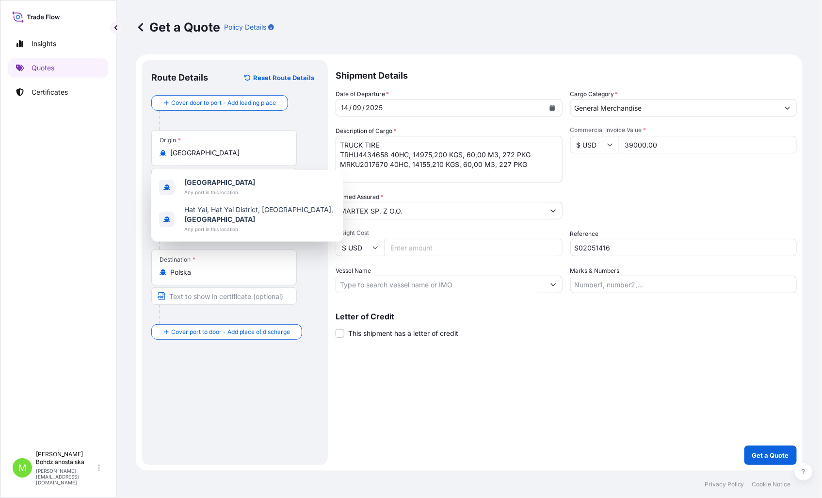
click at [182, 165] on div "Origin * [GEOGRAPHIC_DATA]" at bounding box center [224, 148] width 146 height 36
click at [182, 158] on input "[GEOGRAPHIC_DATA]" at bounding box center [227, 153] width 114 height 10
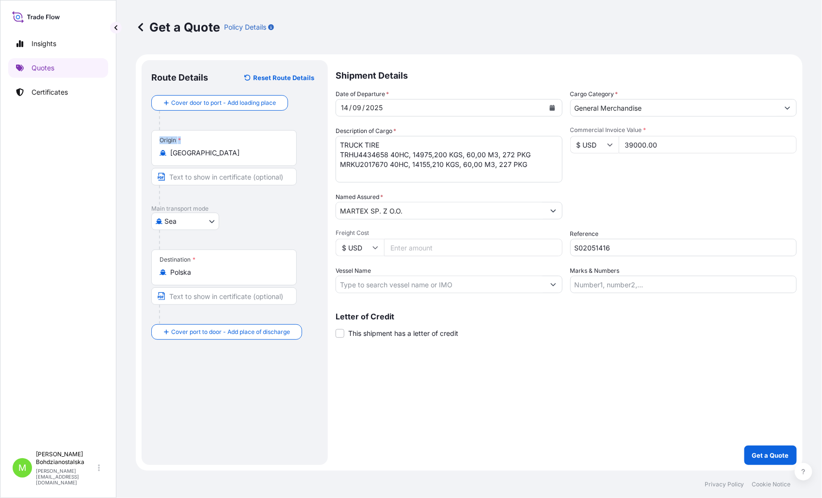
drag, startPoint x: 199, startPoint y: 162, endPoint x: 125, endPoint y: 154, distance: 74.1
click at [125, 154] on div "Get a Quote Policy Details Route Details Reset Route Details Cover door to port…" at bounding box center [469, 235] width 706 height 471
click at [194, 152] on input "[GEOGRAPHIC_DATA]" at bounding box center [227, 153] width 114 height 10
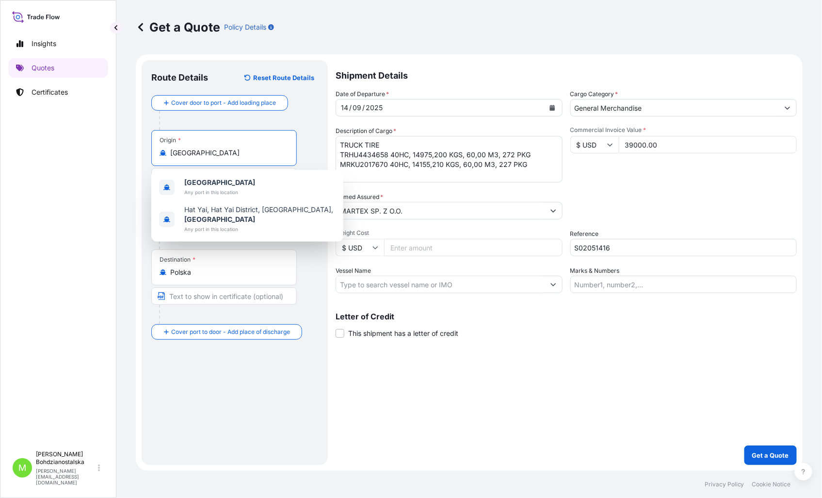
drag, startPoint x: 205, startPoint y: 156, endPoint x: 115, endPoint y: 156, distance: 89.3
click at [115, 156] on div "Insights Quotes Certificates M [PERSON_NAME] [PERSON_NAME][EMAIL_ADDRESS][DOMAI…" at bounding box center [411, 249] width 822 height 498
paste input "Laem Chabang"
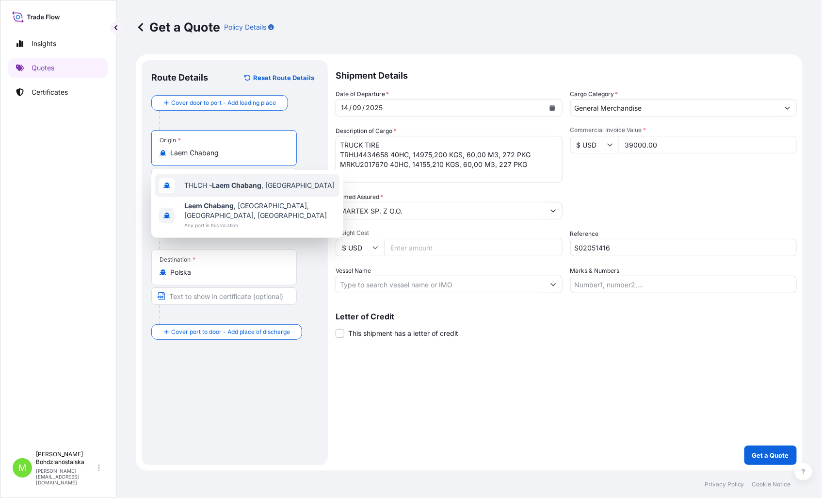
click at [277, 185] on span "THLCH - [GEOGRAPHIC_DATA] , [GEOGRAPHIC_DATA]" at bounding box center [259, 185] width 150 height 10
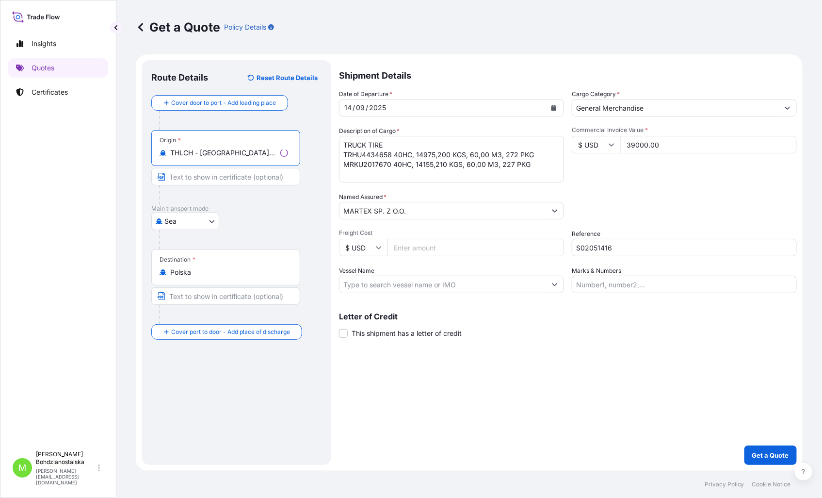
type input "THLCH - [GEOGRAPHIC_DATA], [GEOGRAPHIC_DATA]"
click at [495, 367] on div "Shipment Details Date of Departure * [DATE] Cargo Category * General Merchandis…" at bounding box center [568, 262] width 458 height 405
click at [772, 459] on p "Get a Quote" at bounding box center [770, 455] width 37 height 10
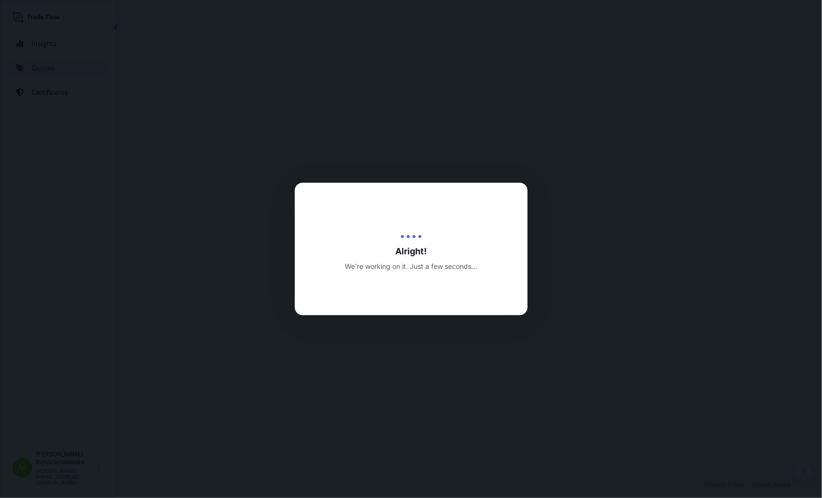
select select "Sea"
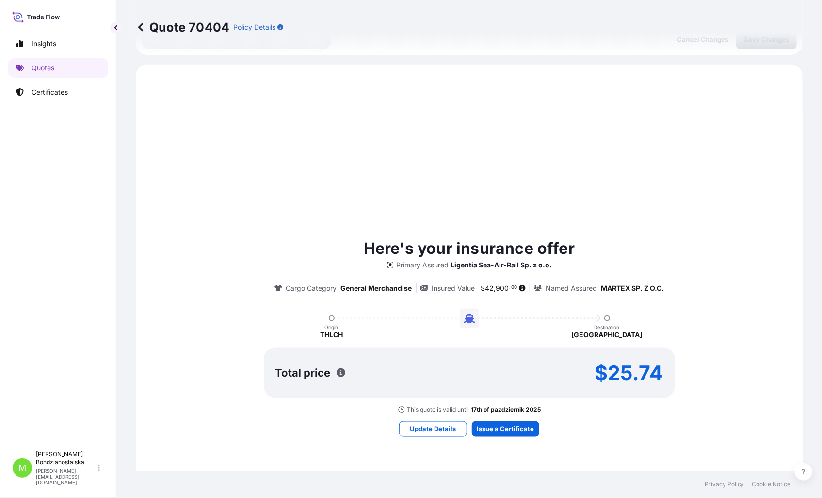
scroll to position [332, 0]
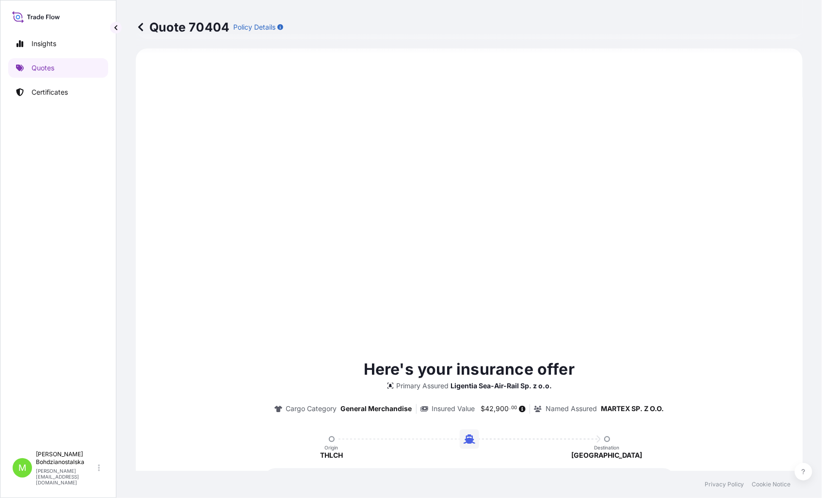
type input "[DATE]"
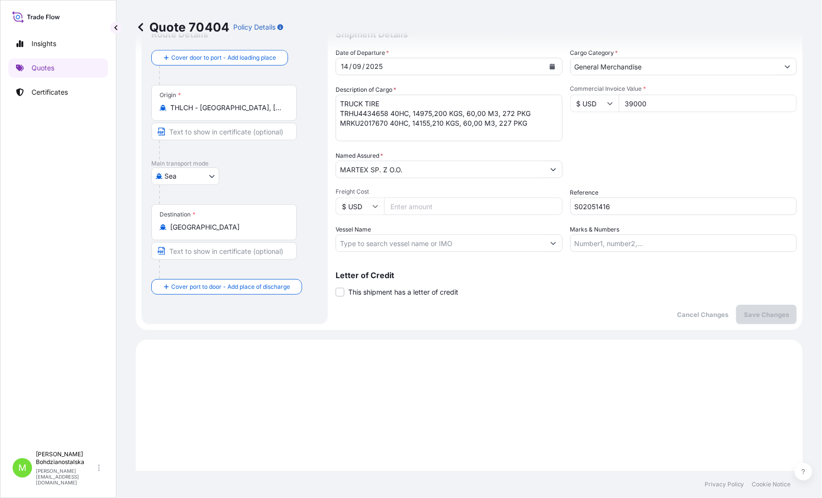
scroll to position [0, 0]
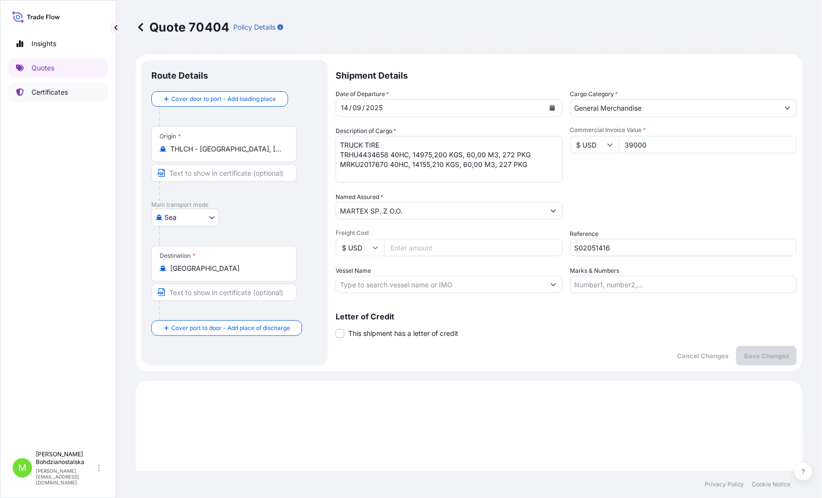
click at [65, 90] on p "Certificates" at bounding box center [50, 92] width 36 height 10
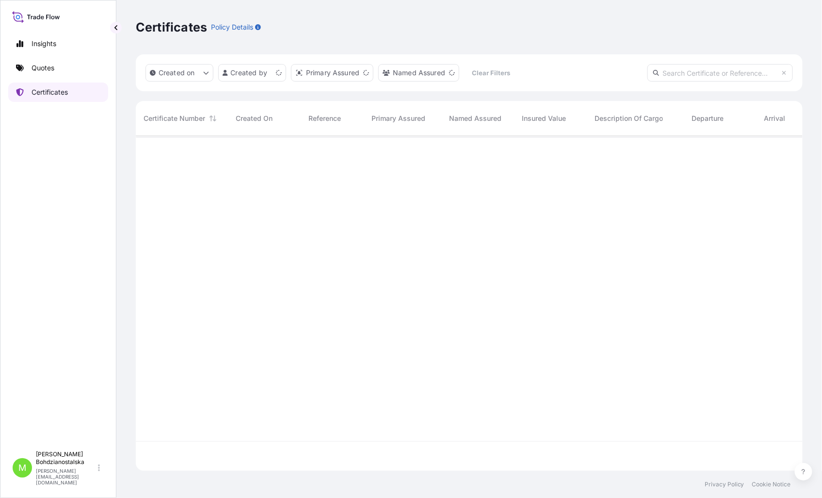
scroll to position [332, 659]
click at [42, 65] on p "Quotes" at bounding box center [43, 68] width 23 height 10
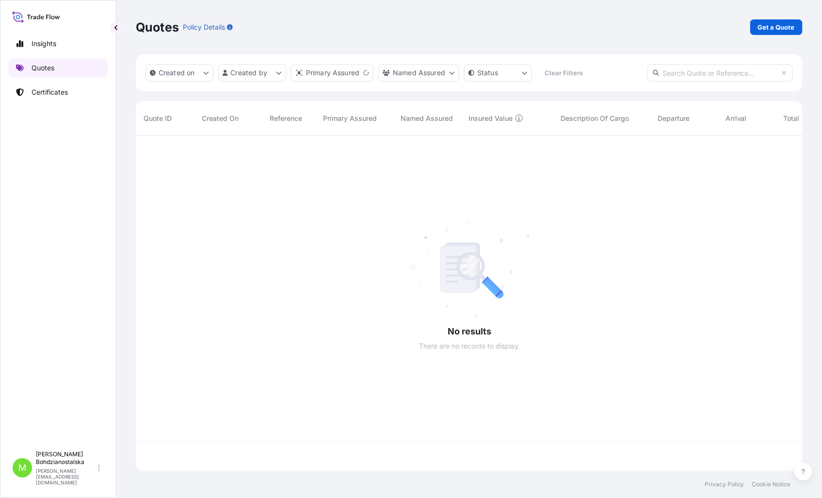
scroll to position [332, 659]
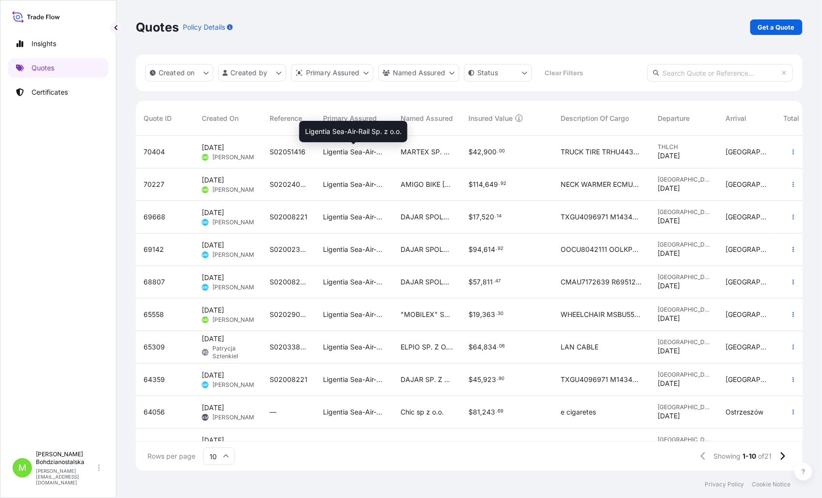
click at [351, 148] on span "Ligentia Sea-Air-Rail Sp. z o.o." at bounding box center [354, 152] width 62 height 10
select select "Sea"
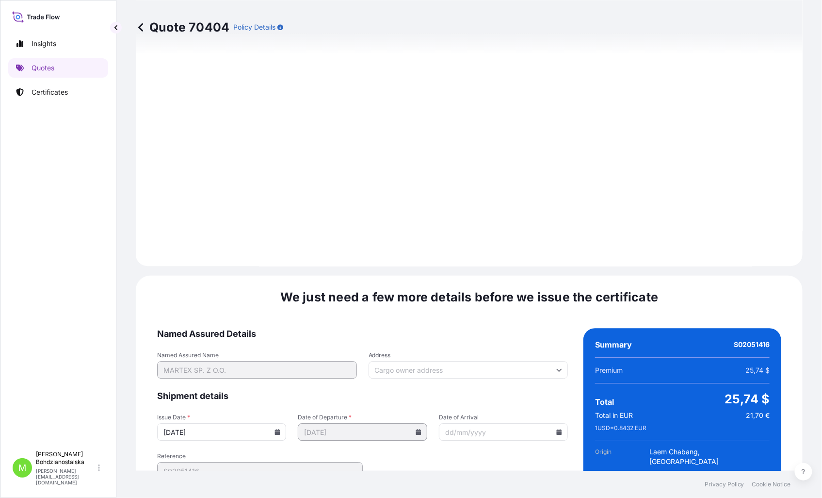
scroll to position [982, 0]
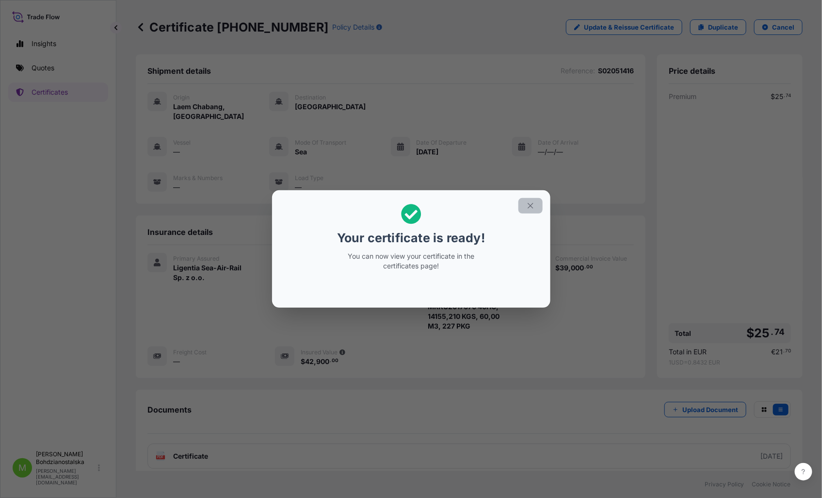
click at [525, 211] on button "button" at bounding box center [531, 206] width 24 height 16
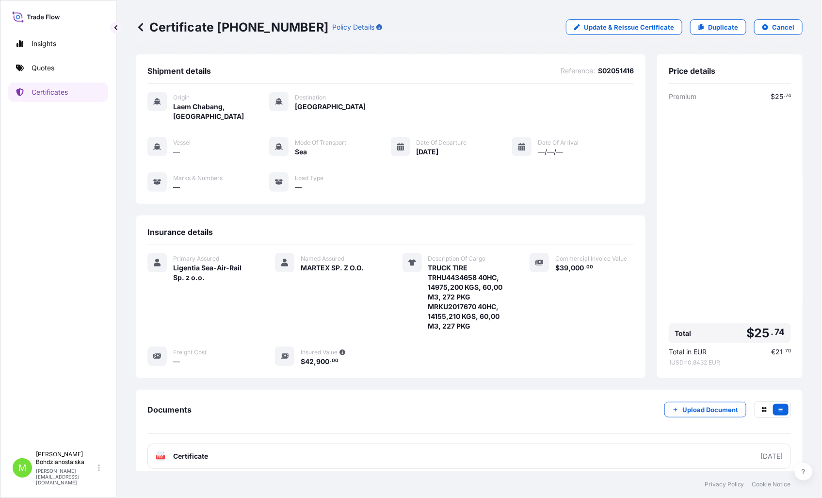
scroll to position [44, 0]
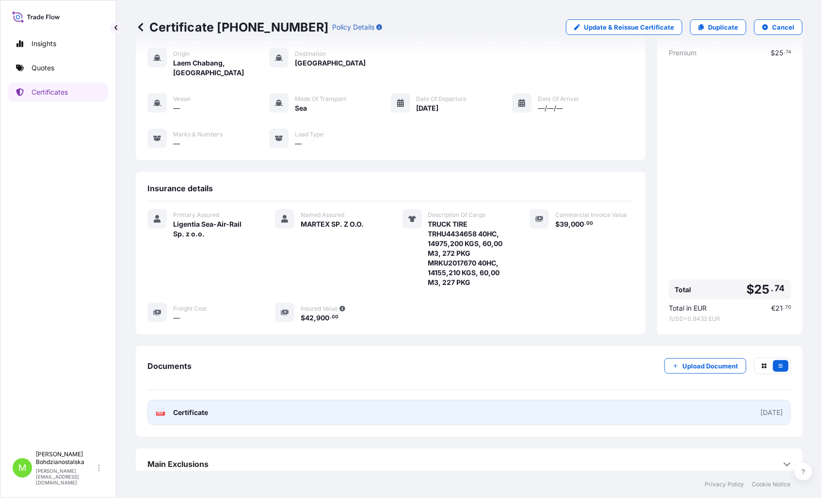
click at [207, 408] on span "Certificate" at bounding box center [190, 413] width 35 height 10
